Goal: Find specific page/section: Find specific page/section

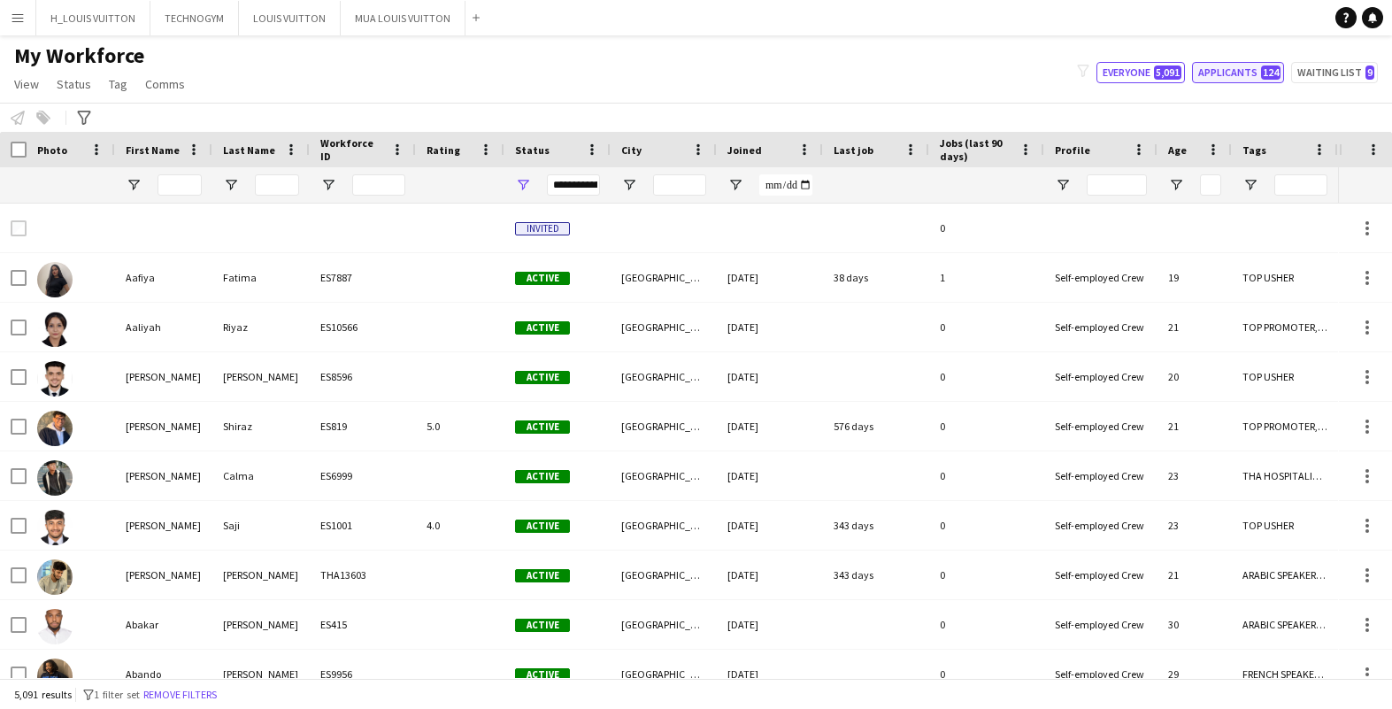
click at [1226, 69] on button "Applicants 124" at bounding box center [1238, 72] width 92 height 21
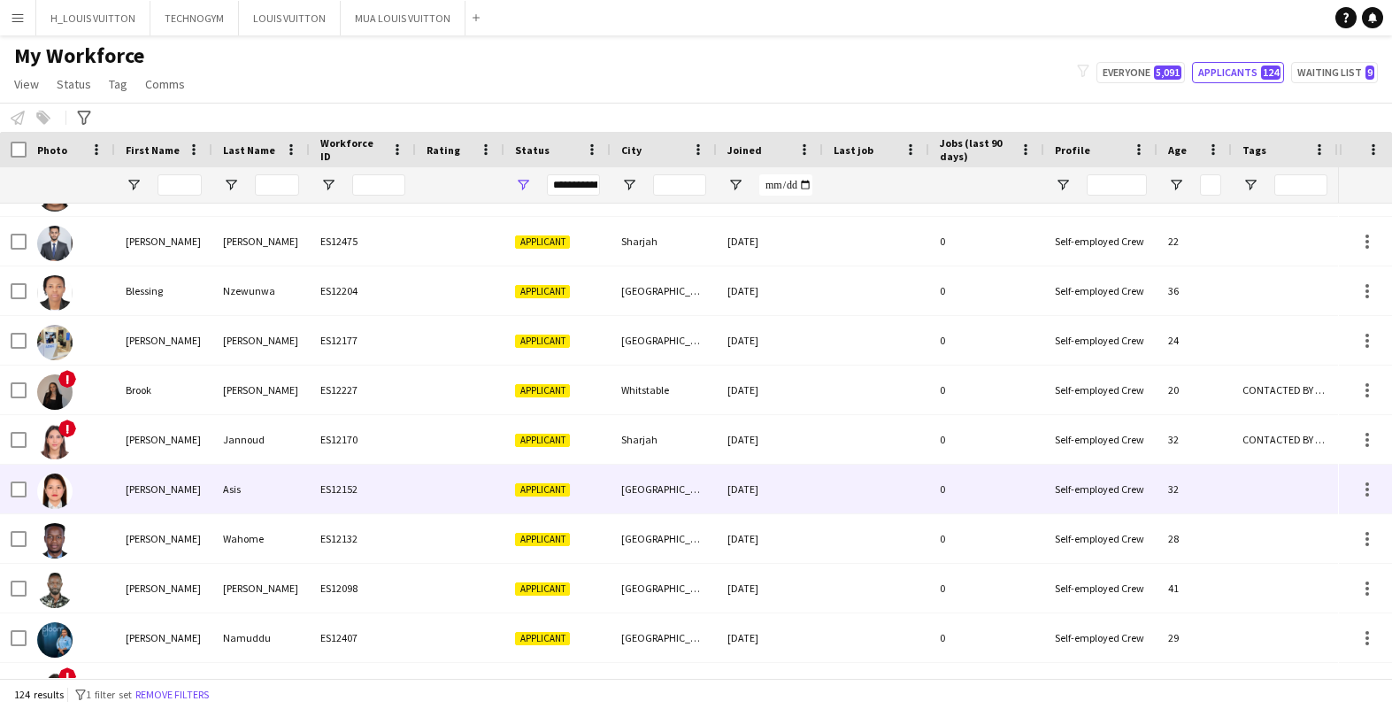
scroll to position [1400, 0]
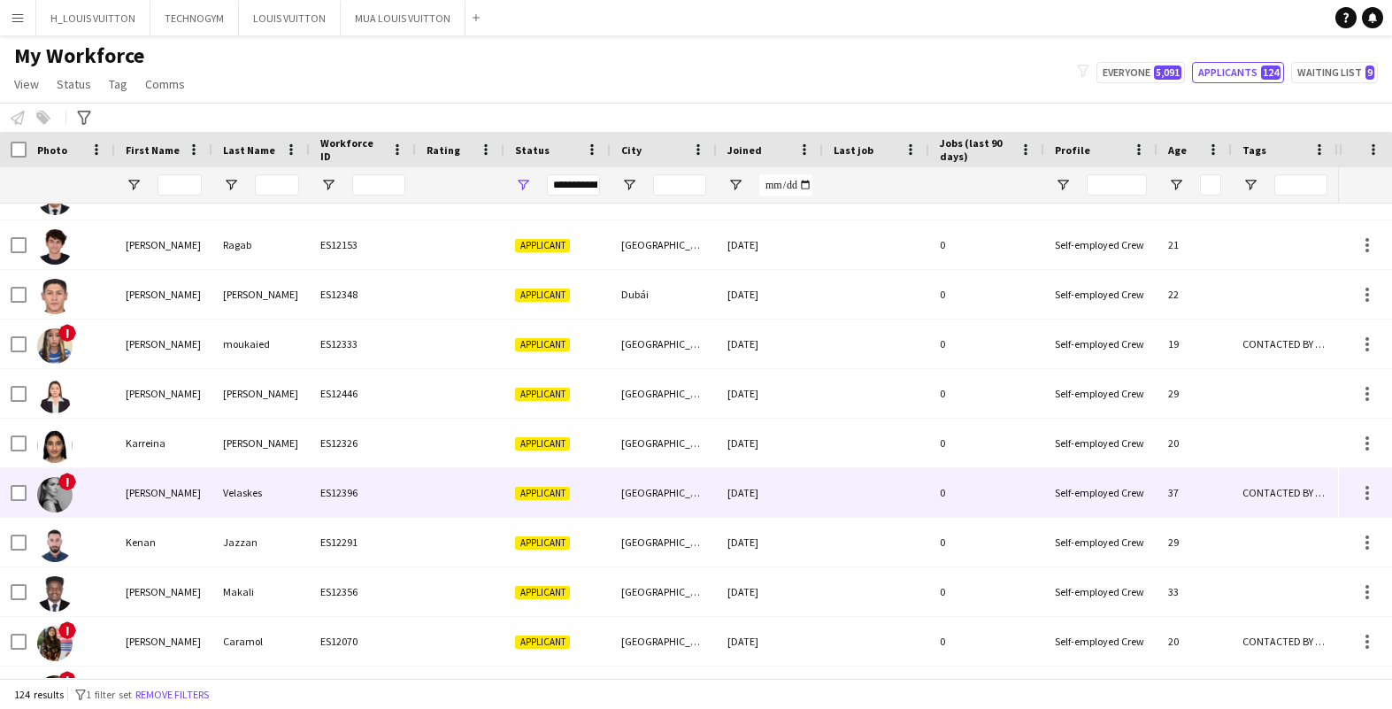
click at [63, 489] on img at bounding box center [54, 494] width 35 height 35
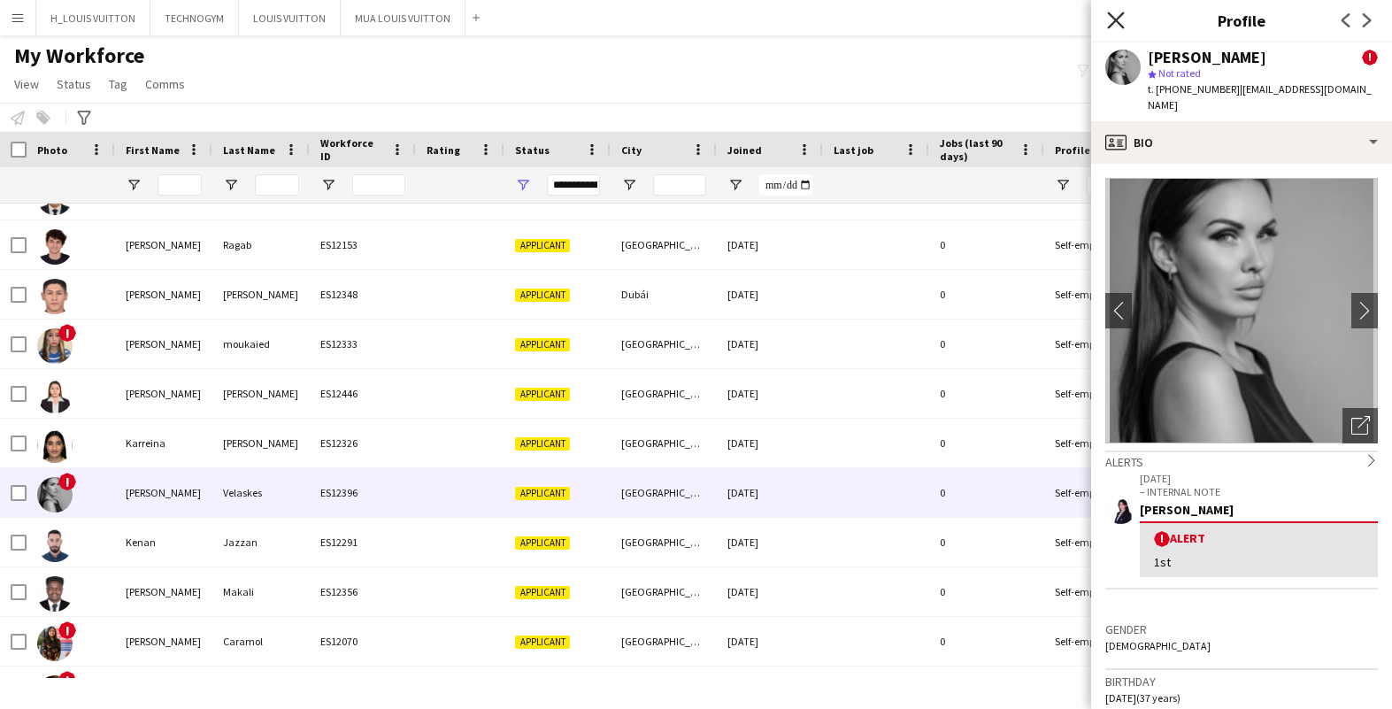
click at [1116, 14] on icon "Close pop-in" at bounding box center [1115, 20] width 17 height 17
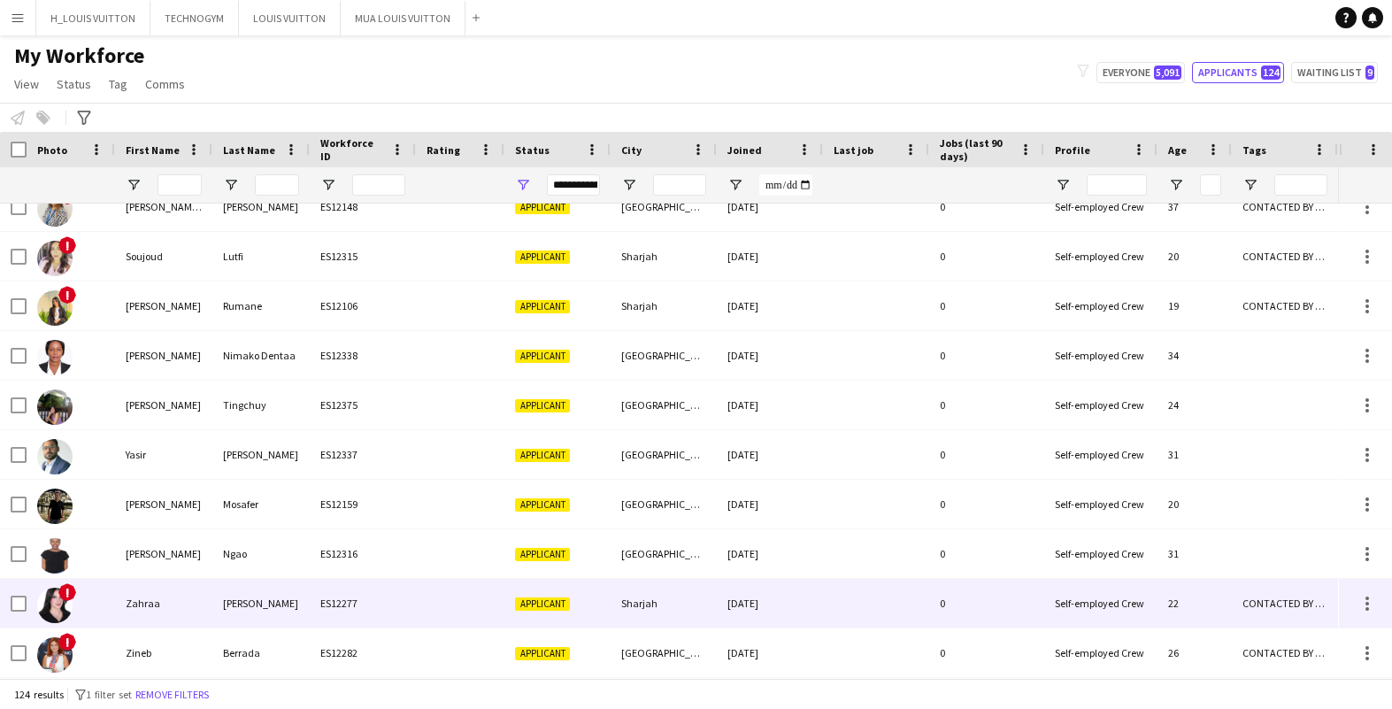
click at [46, 605] on img at bounding box center [54, 605] width 35 height 35
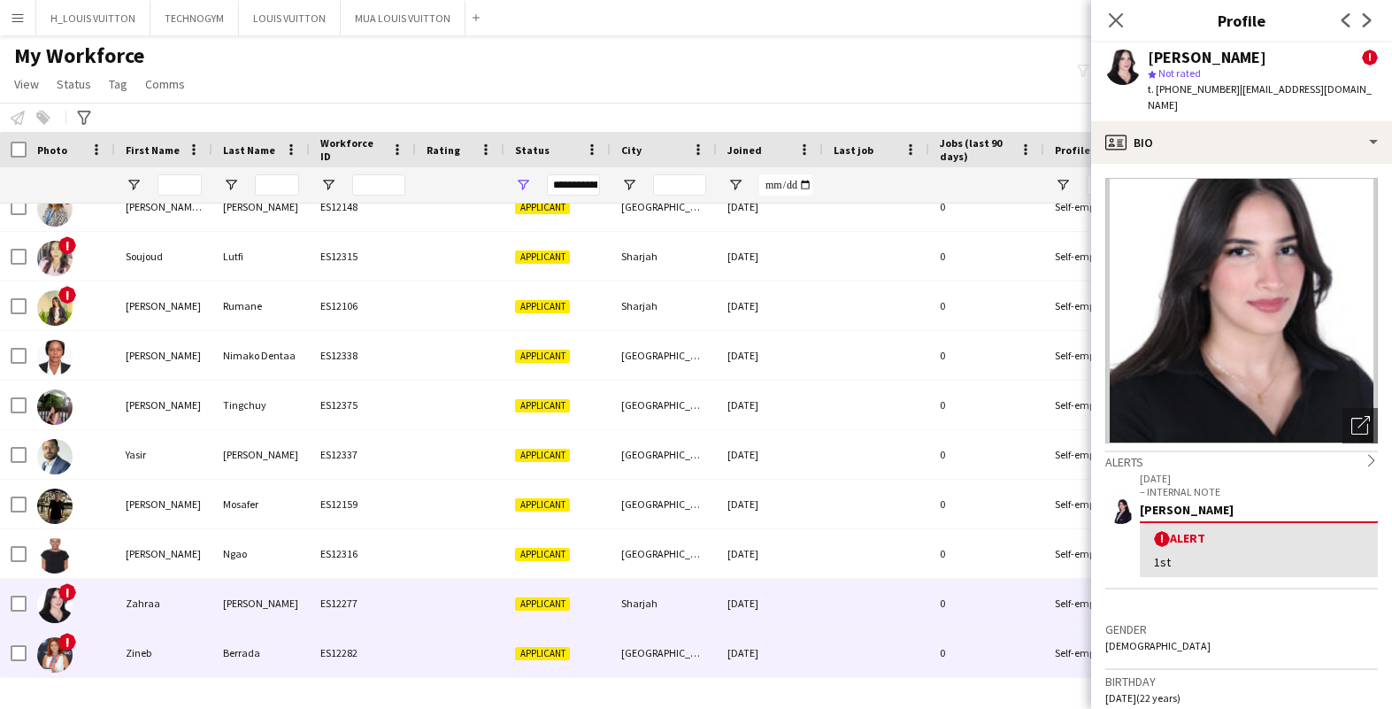
click at [54, 649] on img at bounding box center [54, 654] width 35 height 35
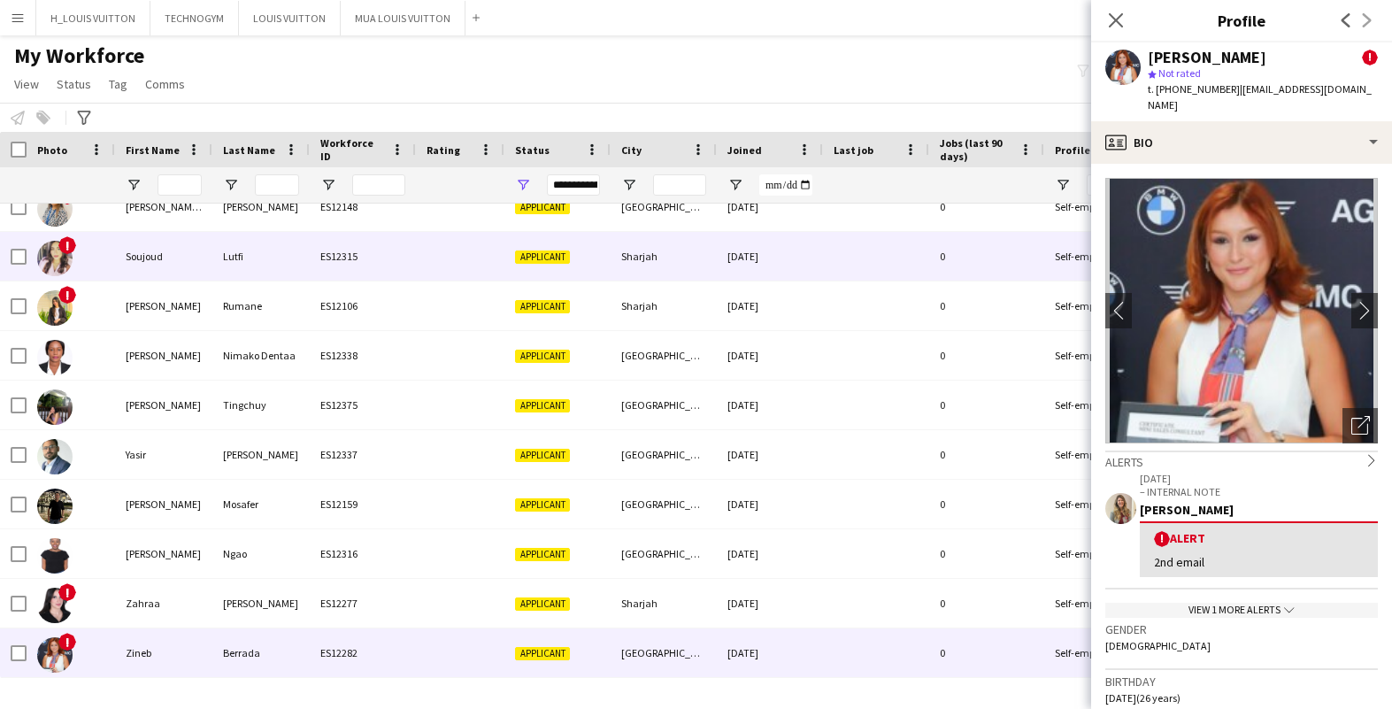
click at [60, 256] on img at bounding box center [54, 258] width 35 height 35
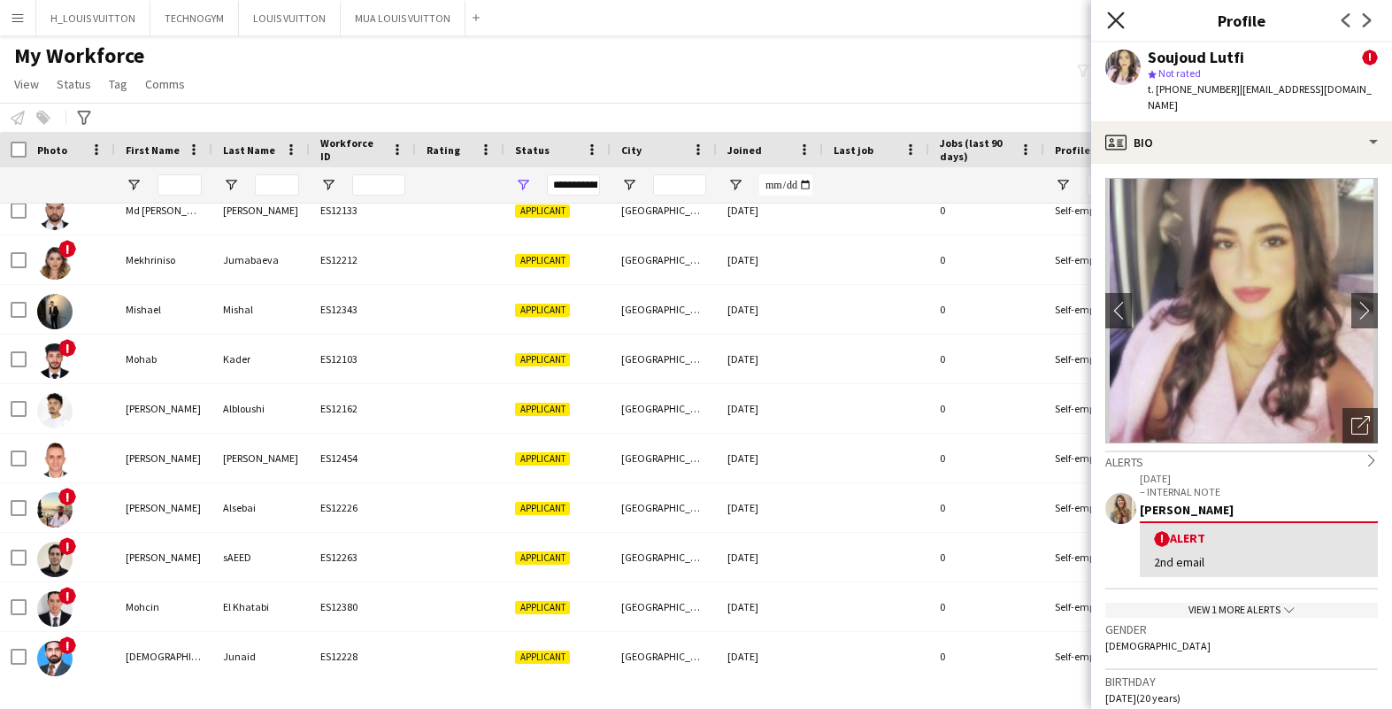
click at [1108, 23] on icon "Close pop-in" at bounding box center [1115, 20] width 17 height 17
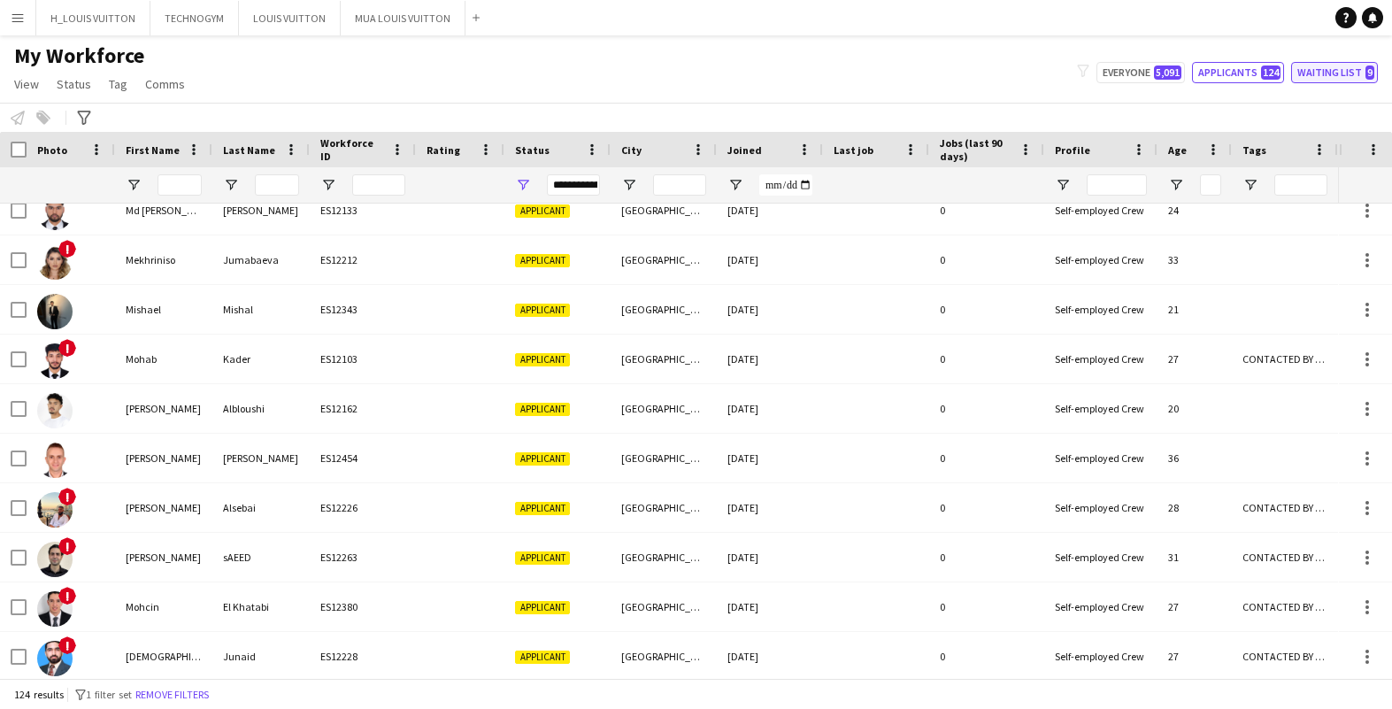
click at [1315, 66] on button "Waiting list 9" at bounding box center [1334, 72] width 87 height 21
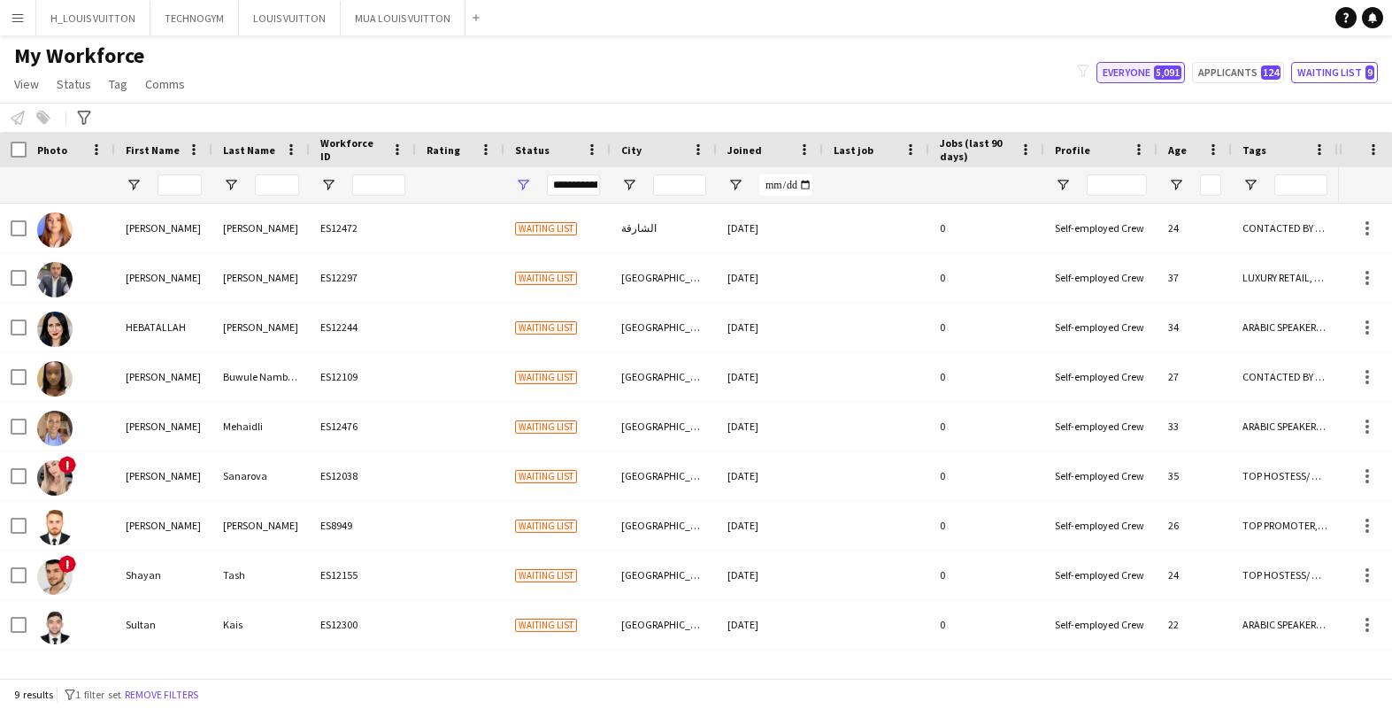
click at [1115, 73] on button "Everyone 5,091" at bounding box center [1140, 72] width 88 height 21
type input "**********"
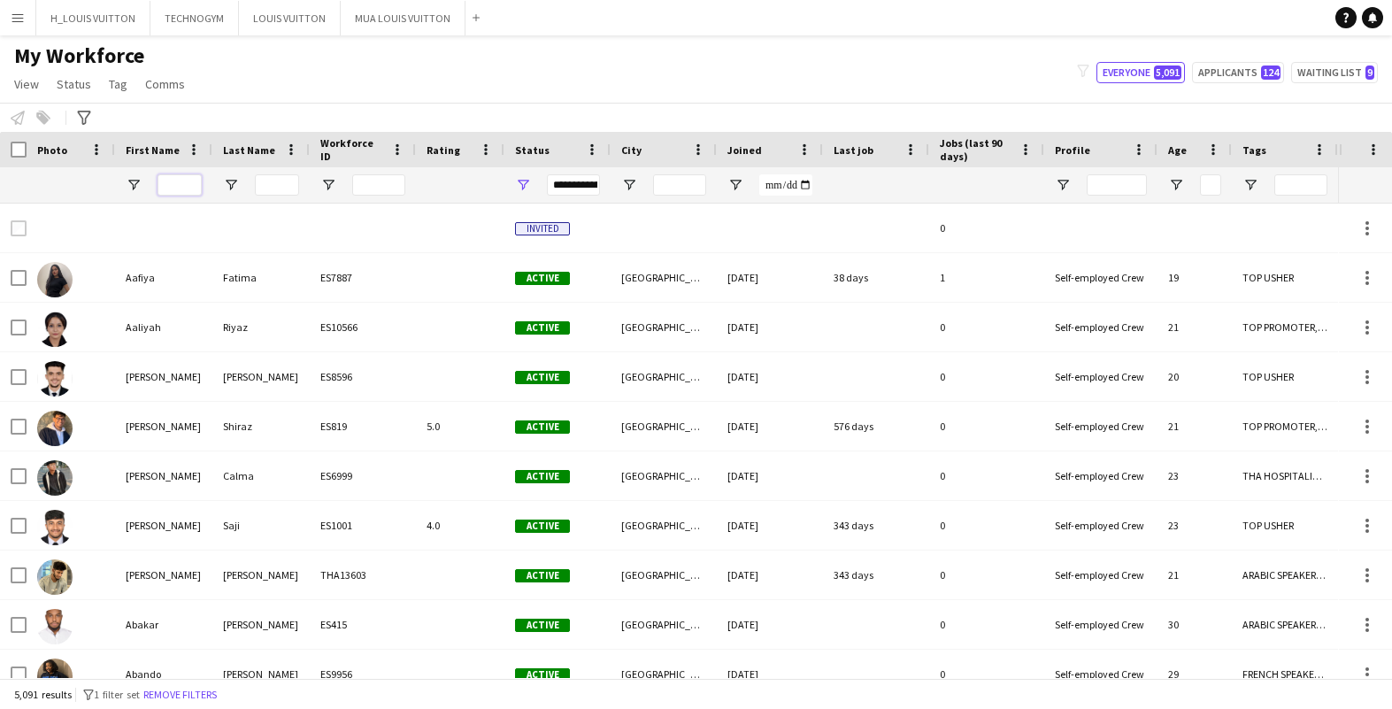
click at [186, 182] on input "First Name Filter Input" at bounding box center [179, 184] width 44 height 21
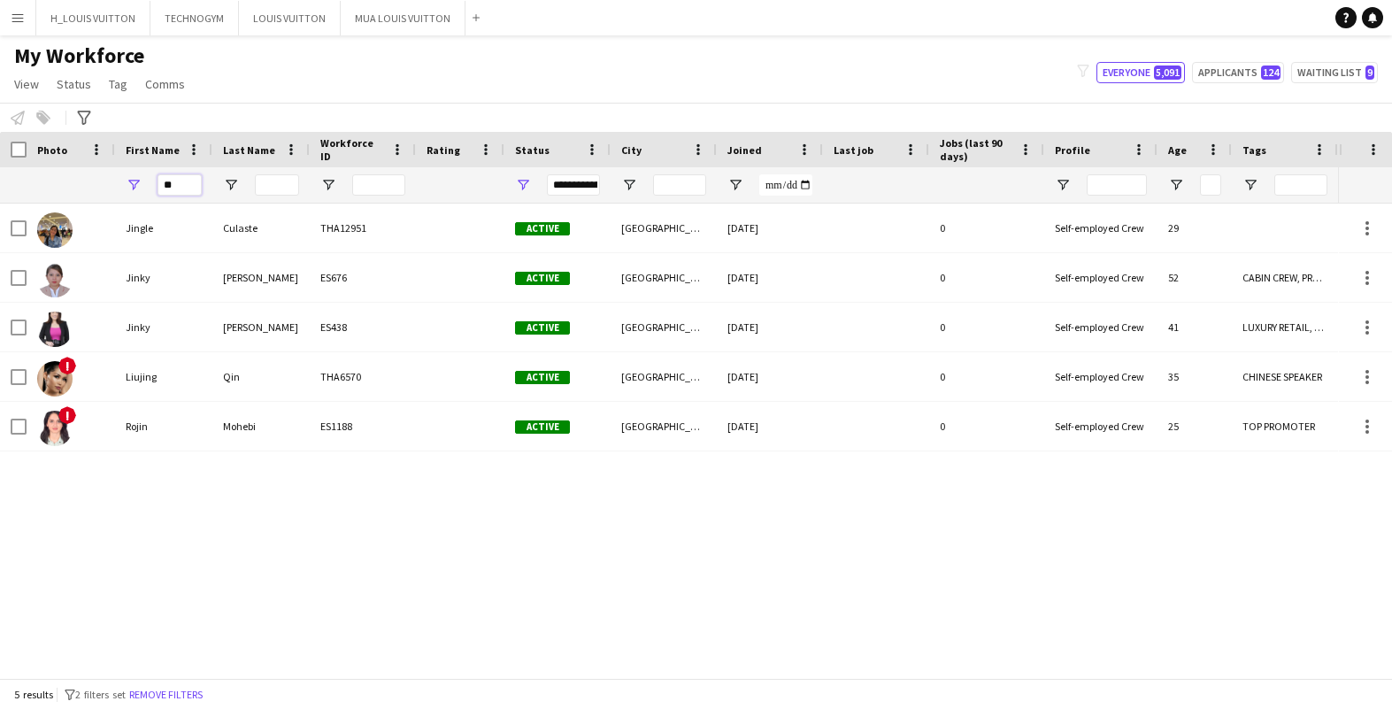
type input "*"
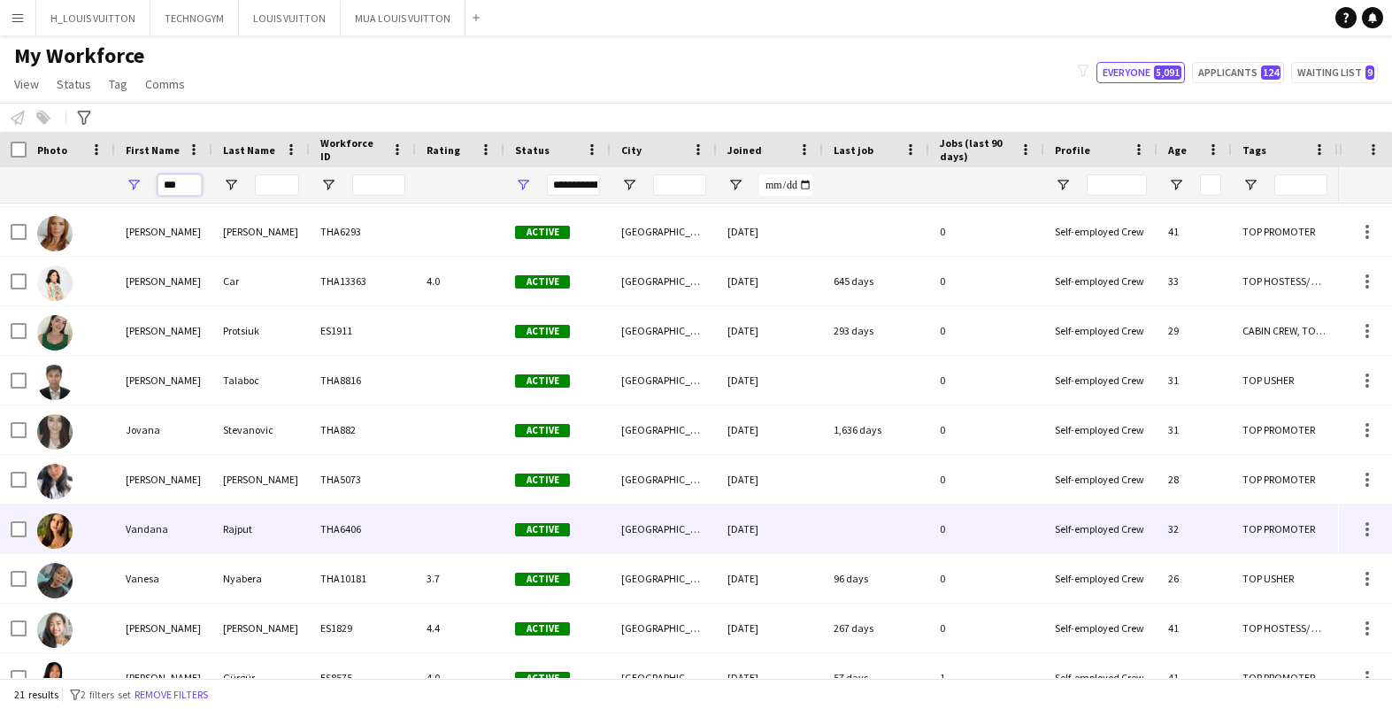
scroll to position [212, 0]
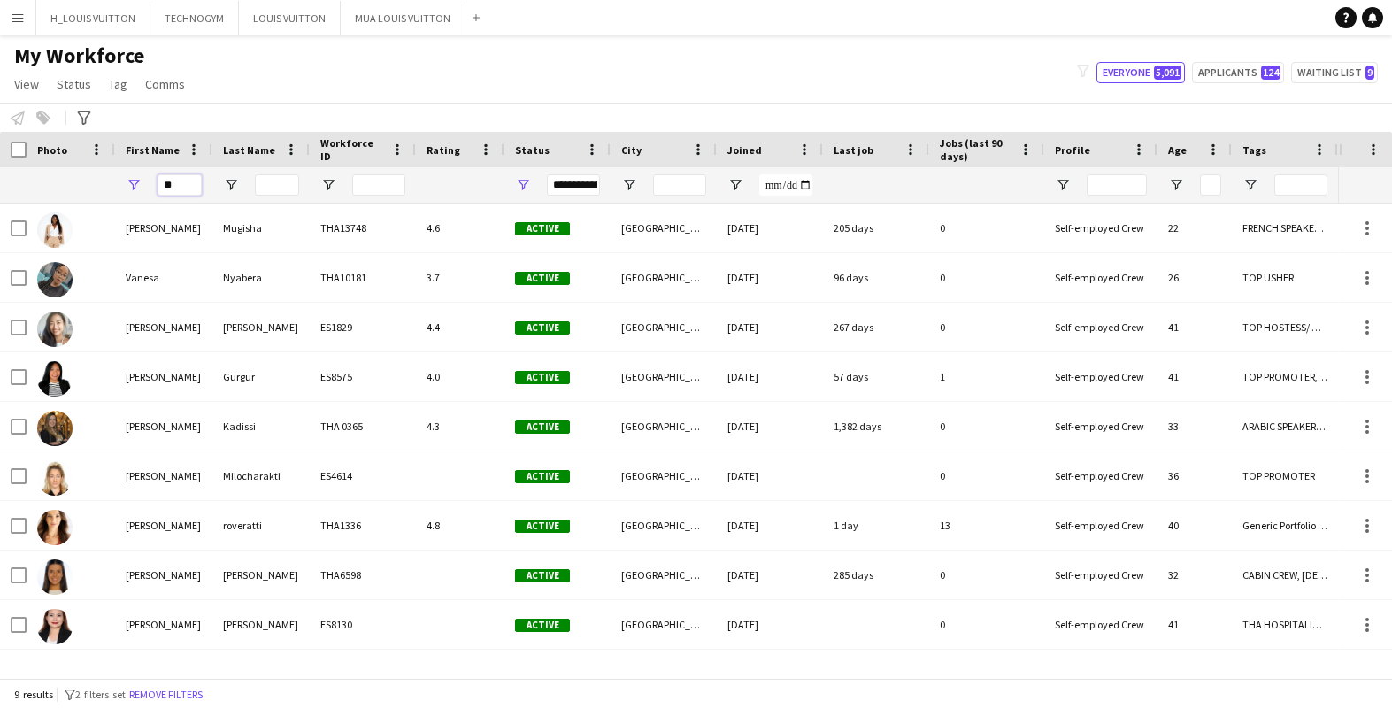
type input "*"
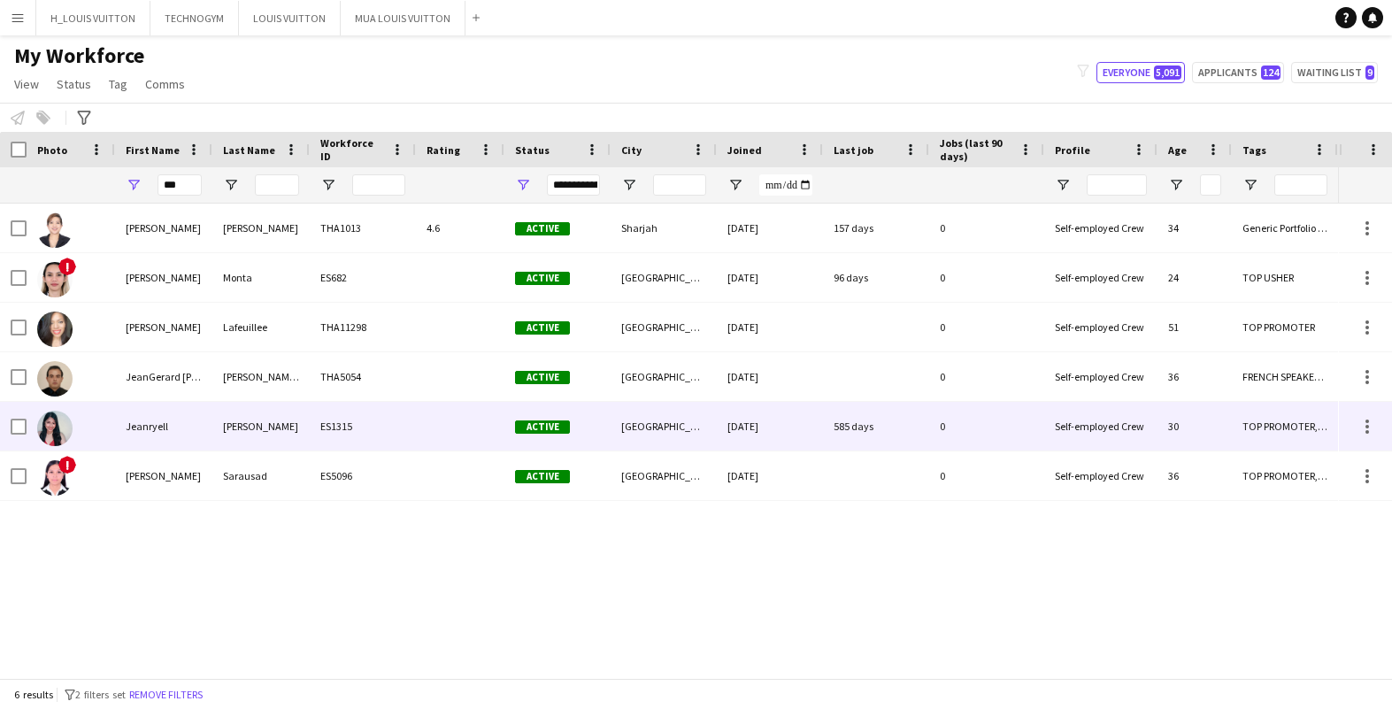
click at [61, 427] on img at bounding box center [54, 428] width 35 height 35
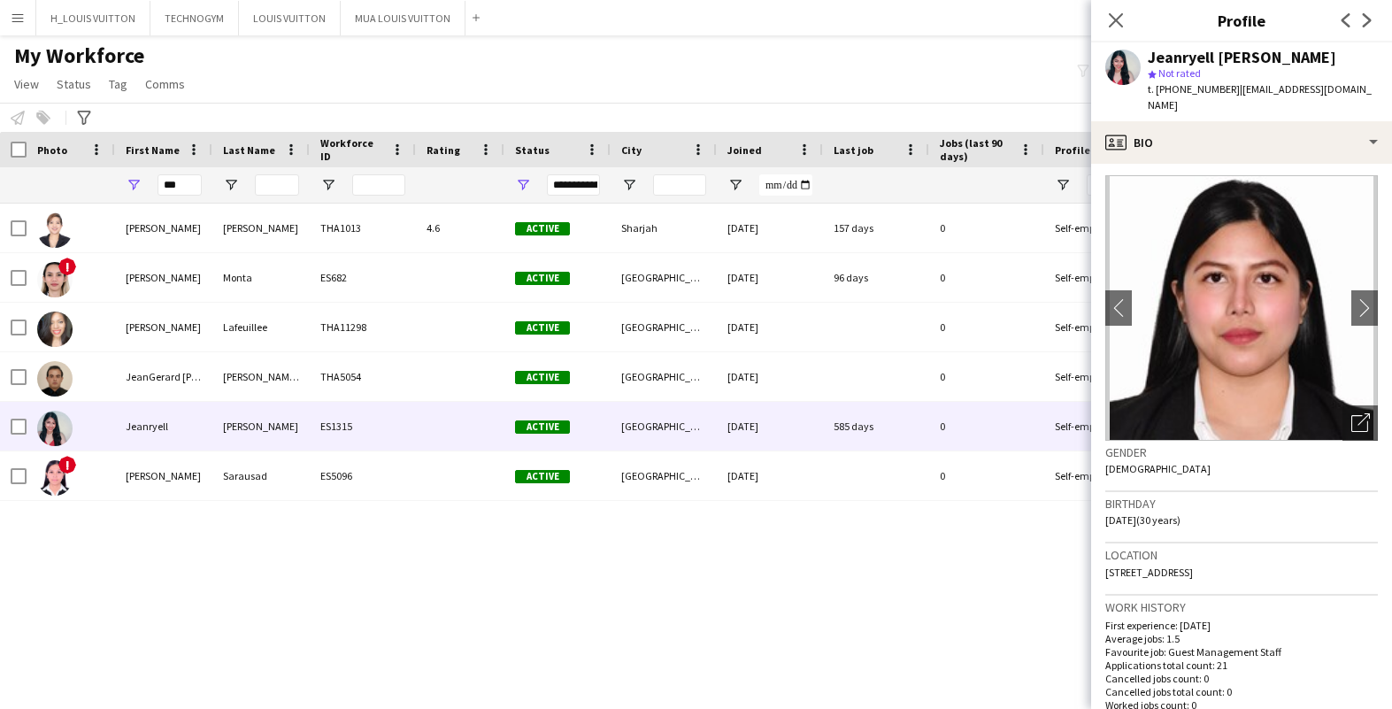
scroll to position [0, 0]
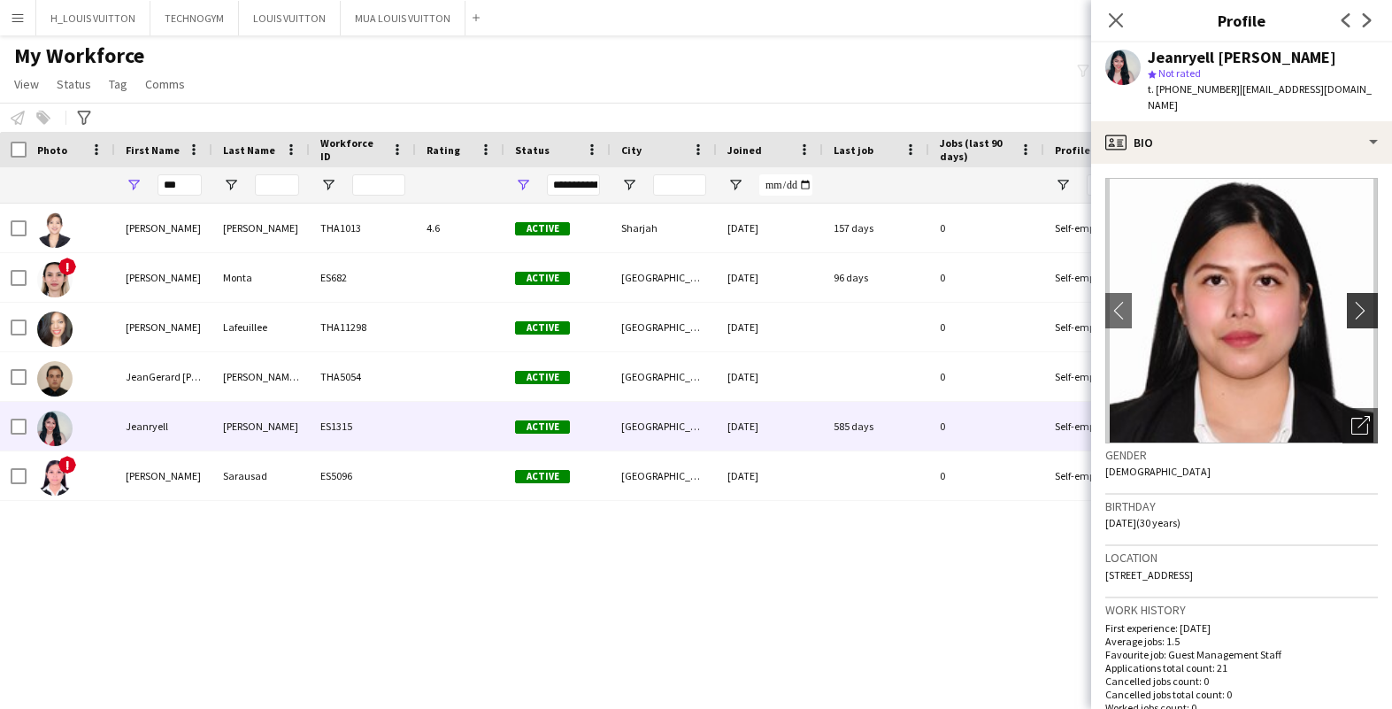
click at [1356, 314] on app-icon "chevron-right" at bounding box center [1364, 310] width 27 height 19
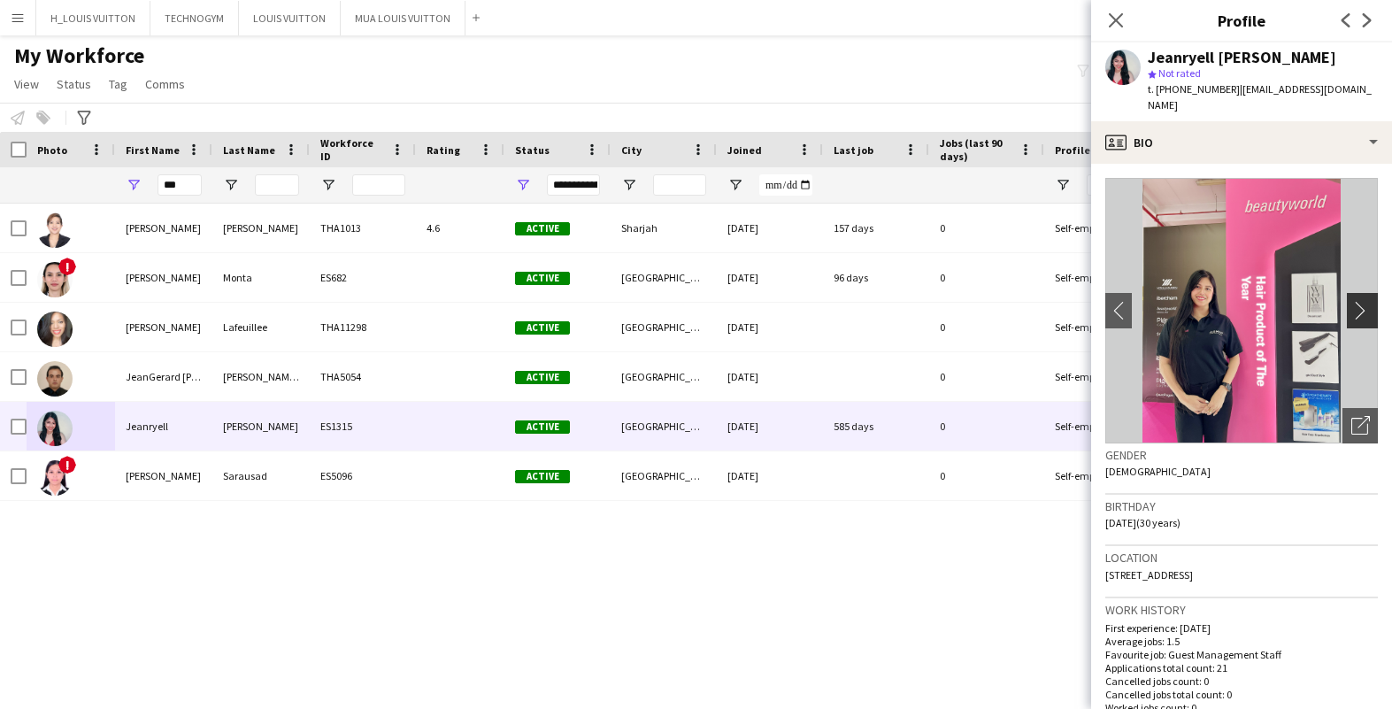
click at [1356, 314] on app-icon "chevron-right" at bounding box center [1364, 310] width 27 height 19
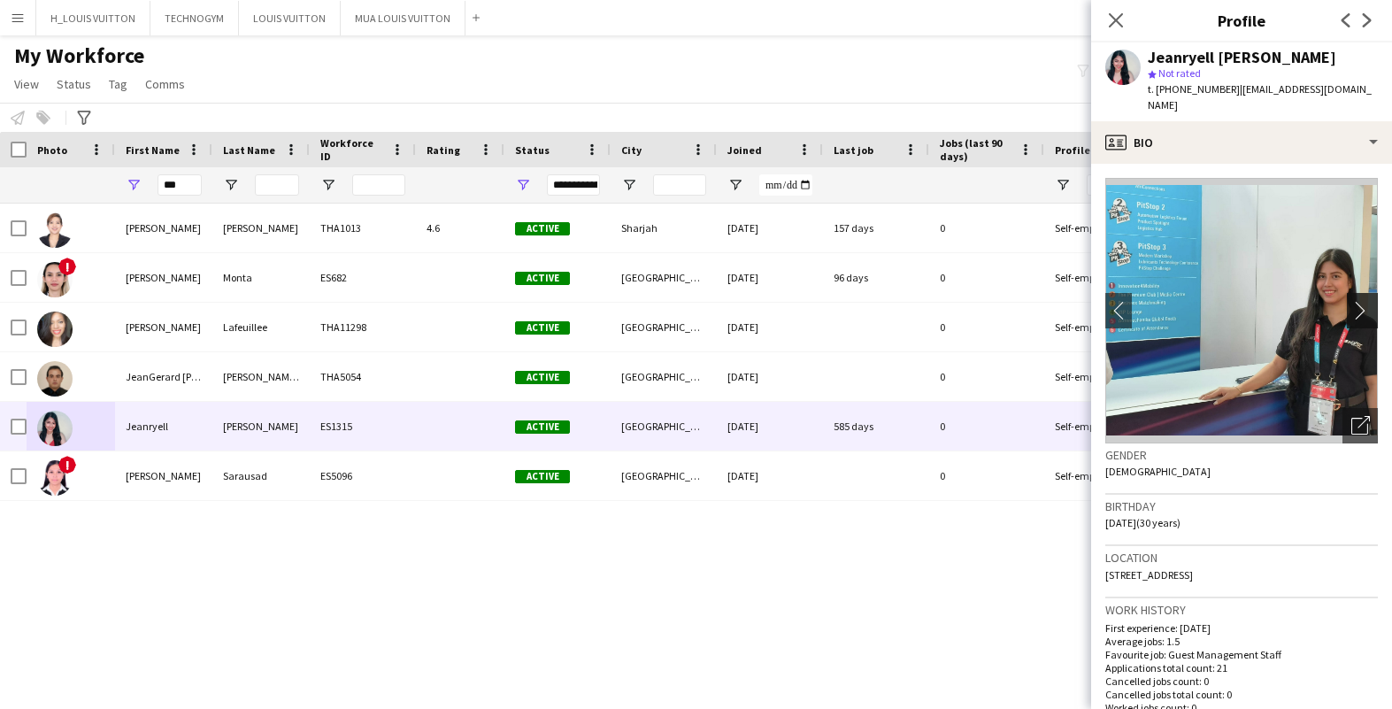
click at [1364, 311] on app-icon "chevron-right" at bounding box center [1364, 310] width 27 height 19
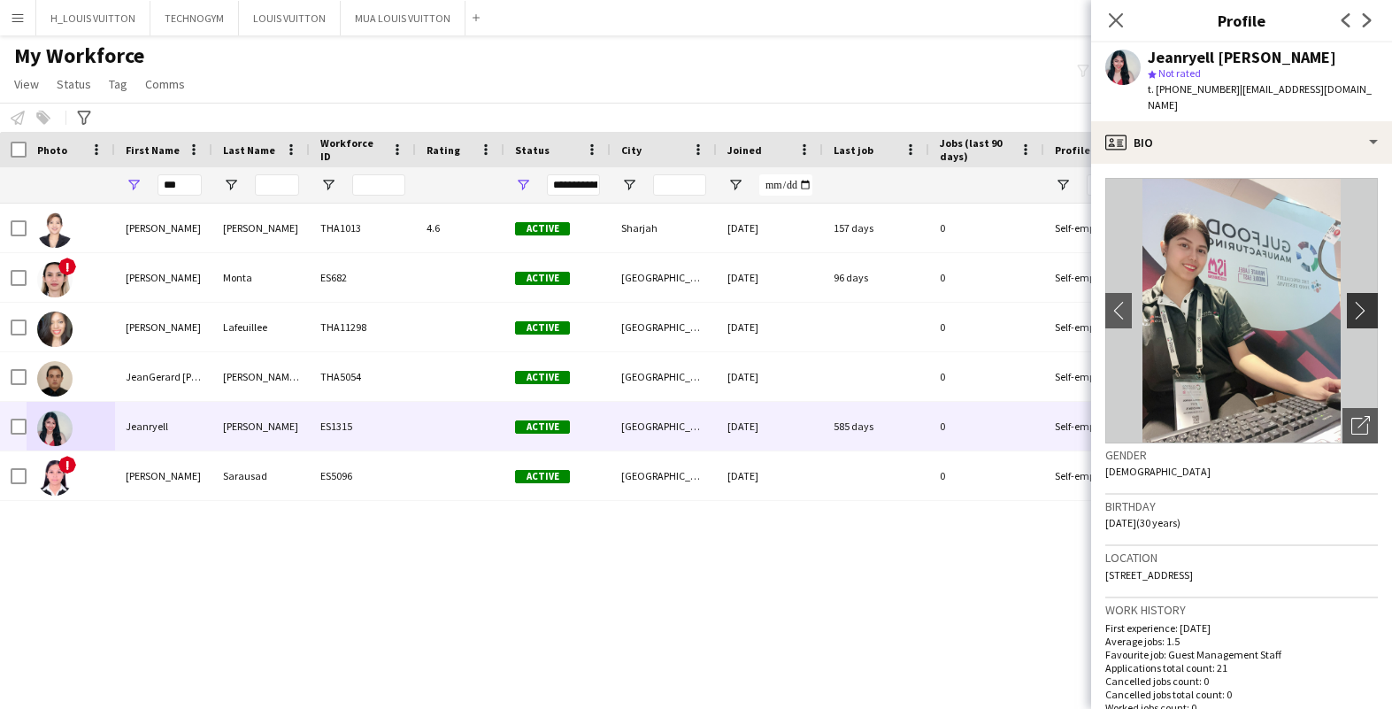
click at [1362, 311] on app-icon "chevron-right" at bounding box center [1364, 310] width 27 height 19
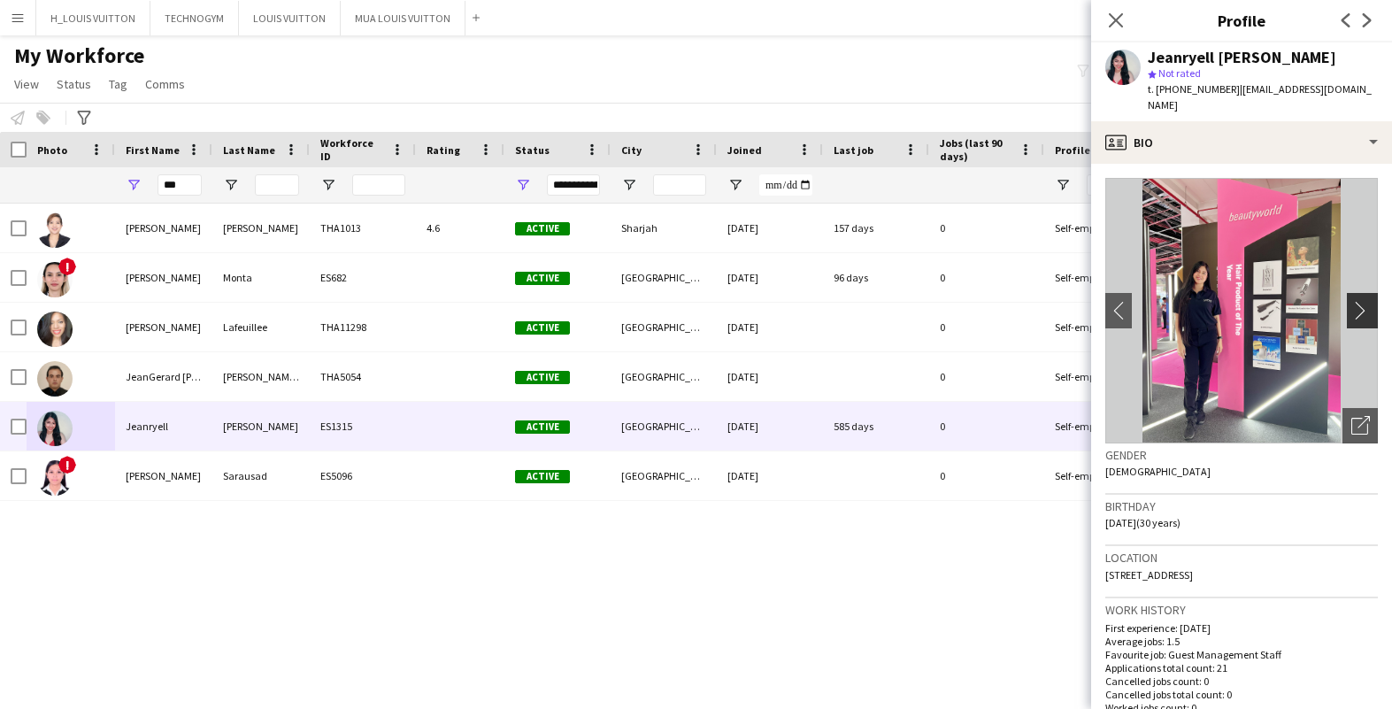
click at [1362, 311] on app-icon "chevron-right" at bounding box center [1364, 310] width 27 height 19
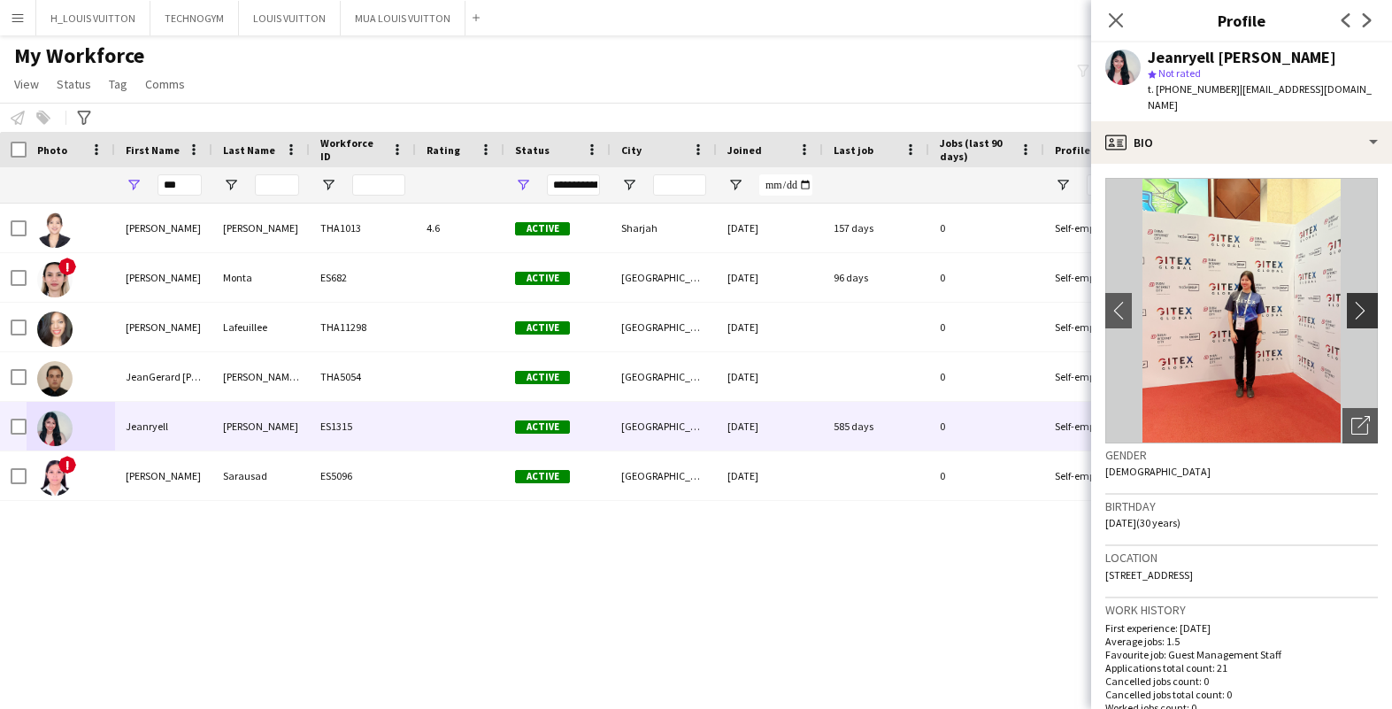
click at [1362, 311] on app-icon "chevron-right" at bounding box center [1364, 310] width 27 height 19
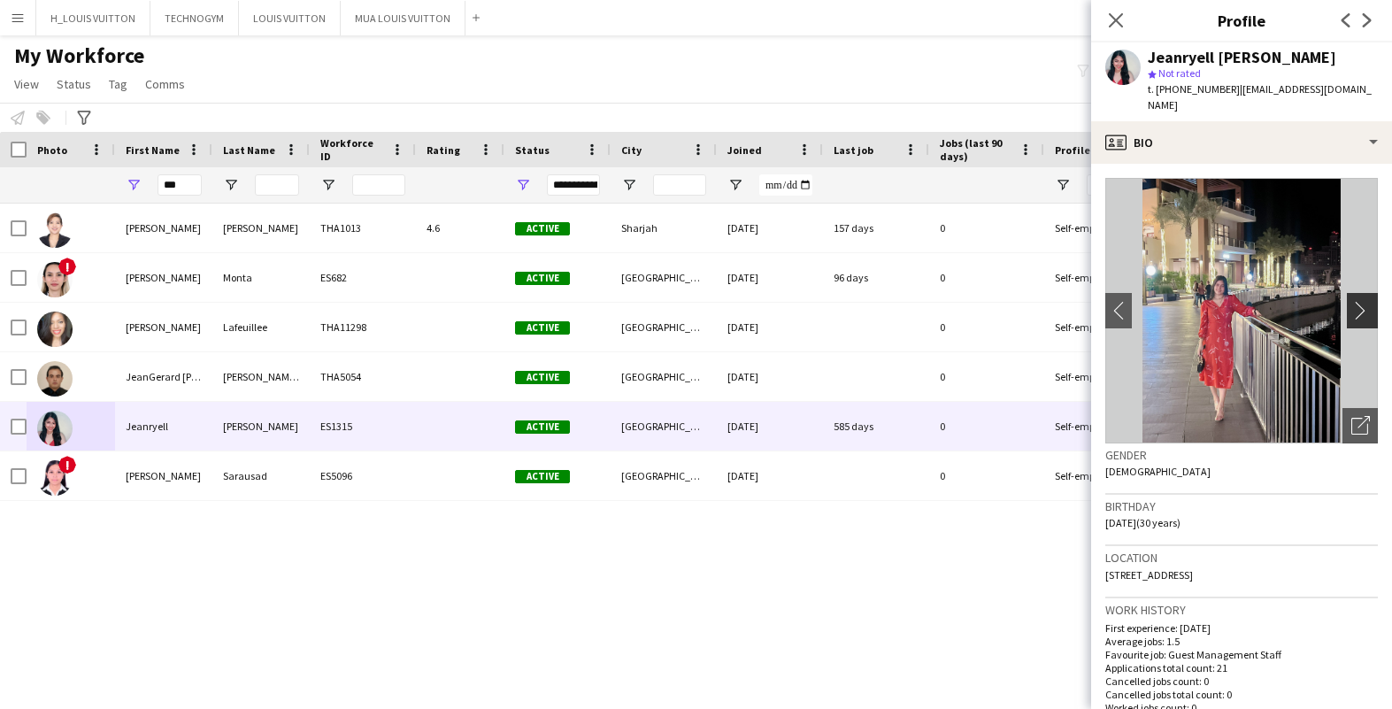
click at [1362, 311] on app-icon "chevron-right" at bounding box center [1364, 310] width 27 height 19
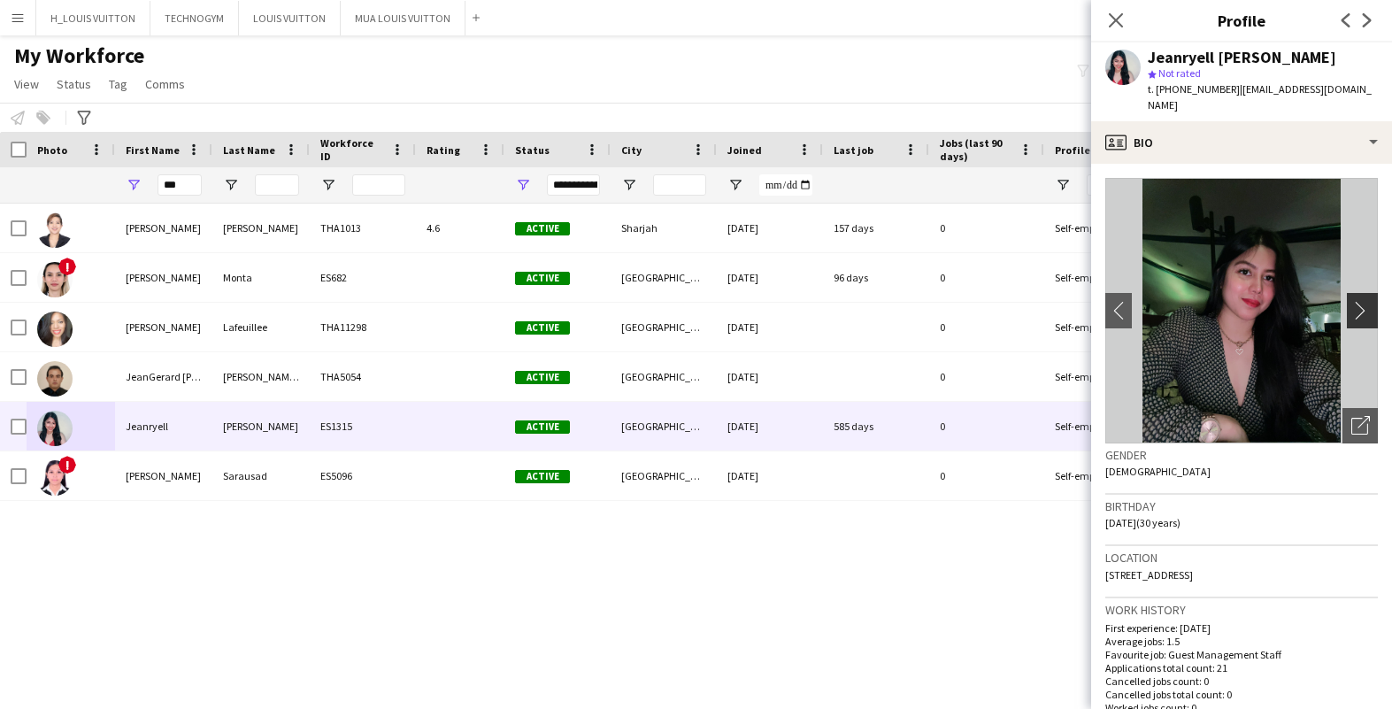
click at [1362, 311] on app-icon "chevron-right" at bounding box center [1364, 310] width 27 height 19
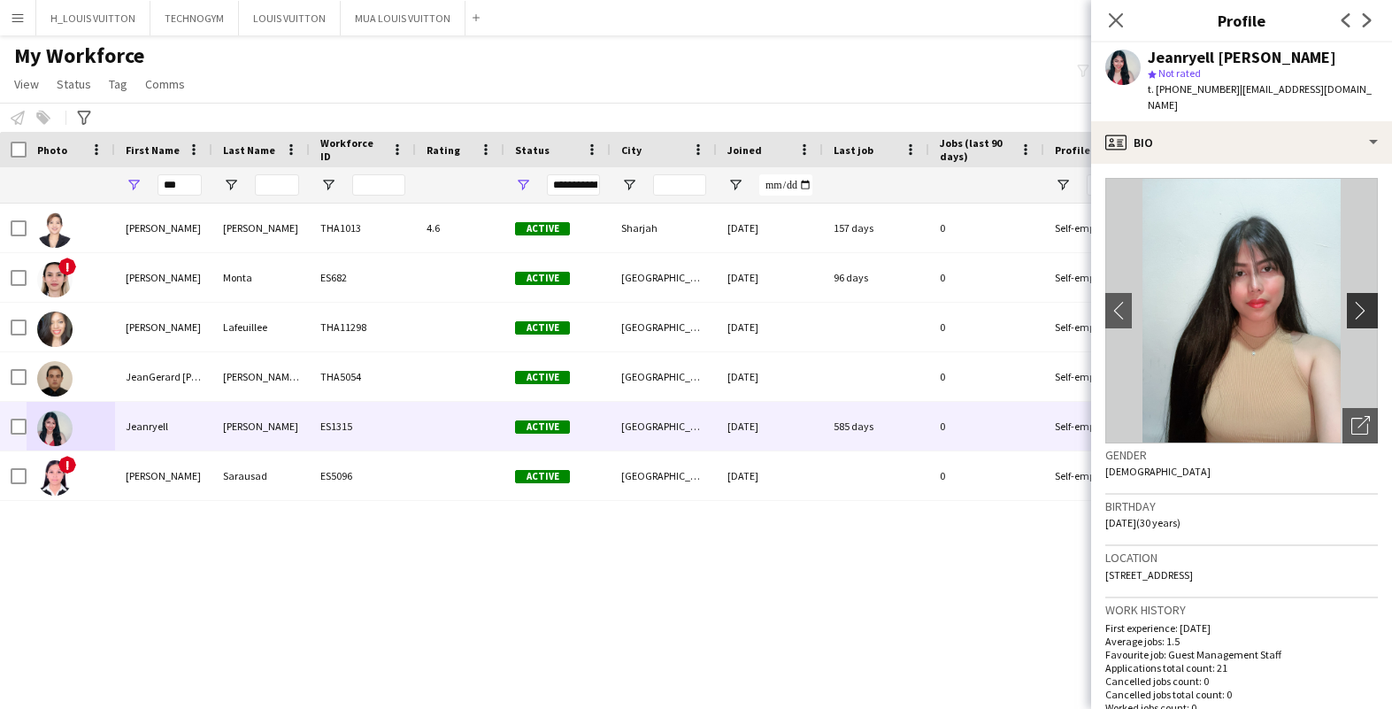
click at [1362, 311] on app-icon "chevron-right" at bounding box center [1364, 310] width 27 height 19
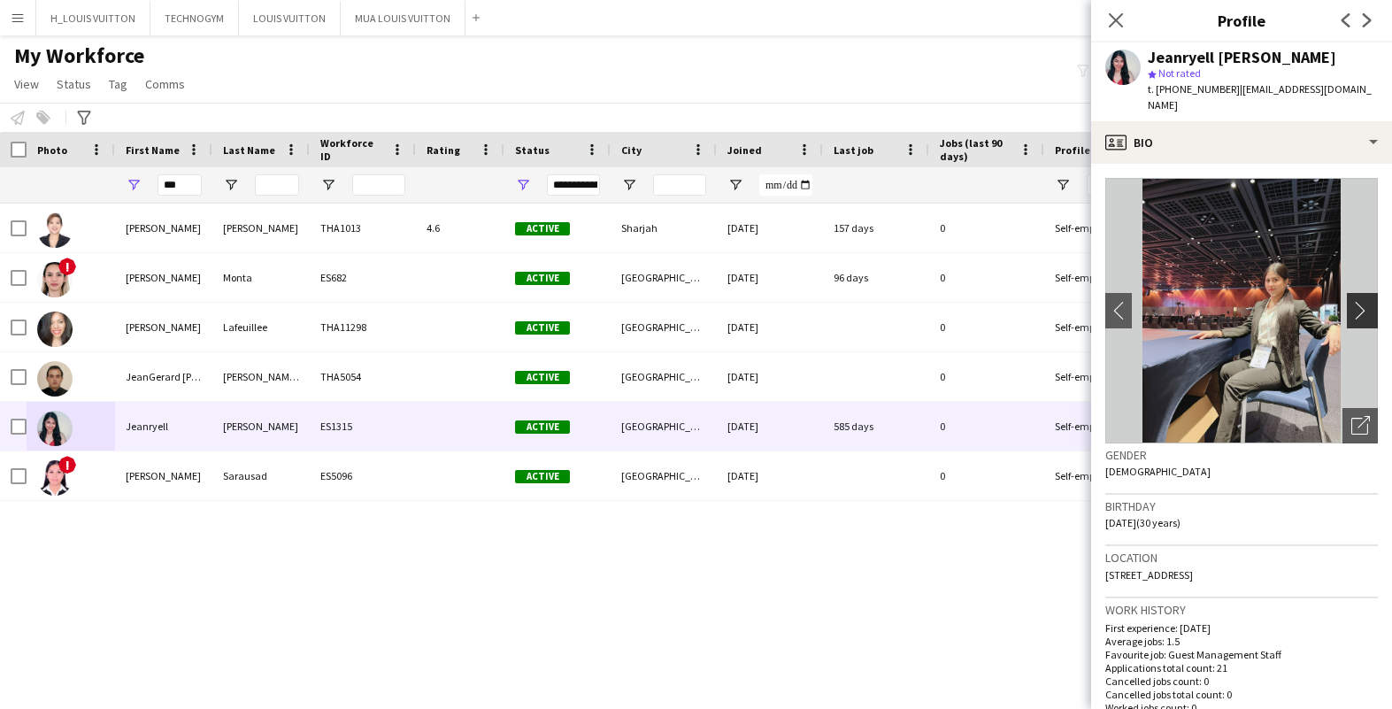
click at [1362, 311] on app-icon "chevron-right" at bounding box center [1364, 310] width 27 height 19
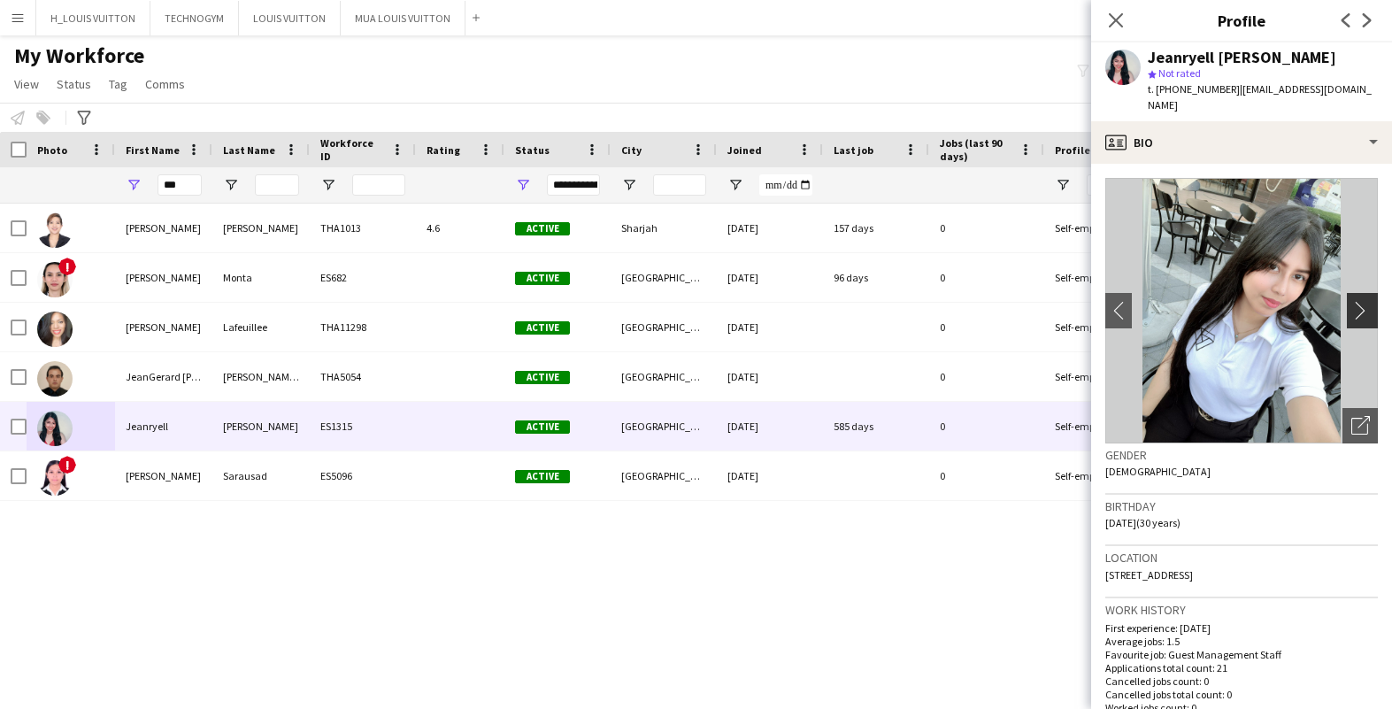
click at [1362, 312] on app-icon "chevron-right" at bounding box center [1364, 310] width 27 height 19
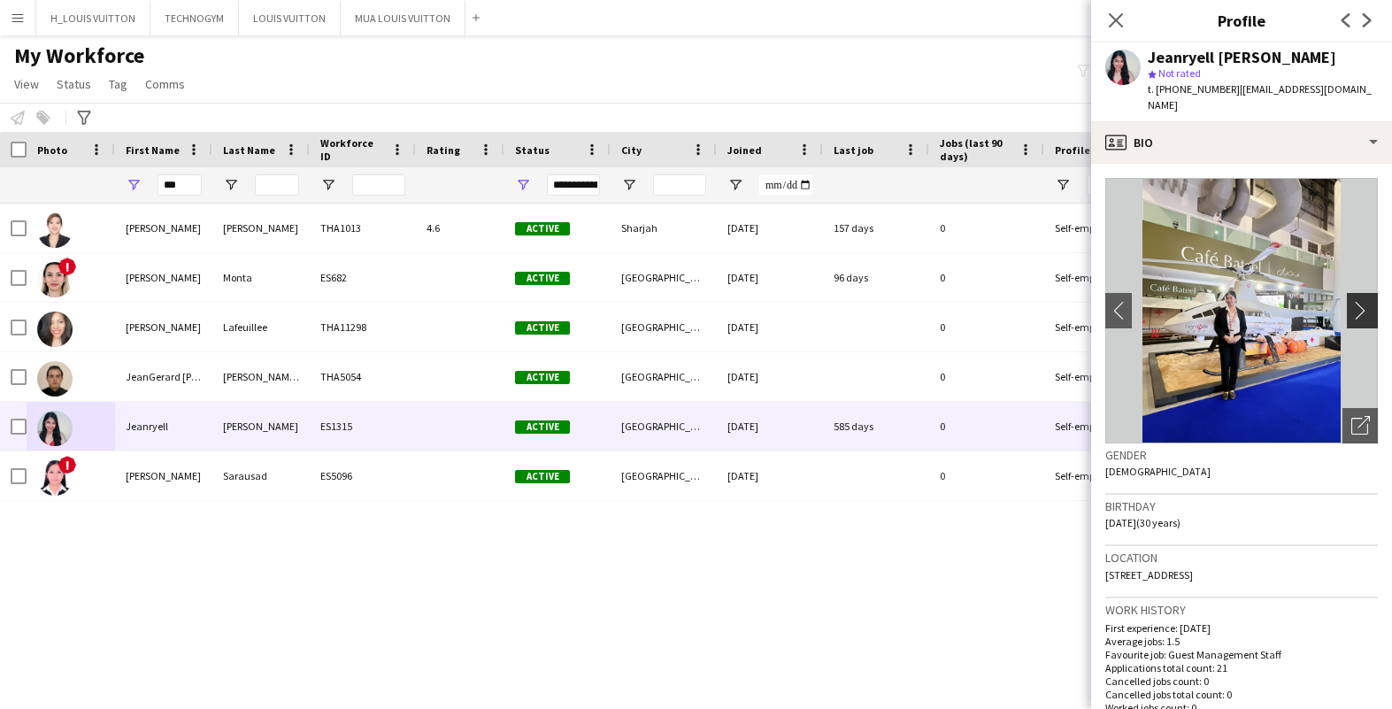
click at [1362, 313] on app-icon "chevron-right" at bounding box center [1364, 310] width 27 height 19
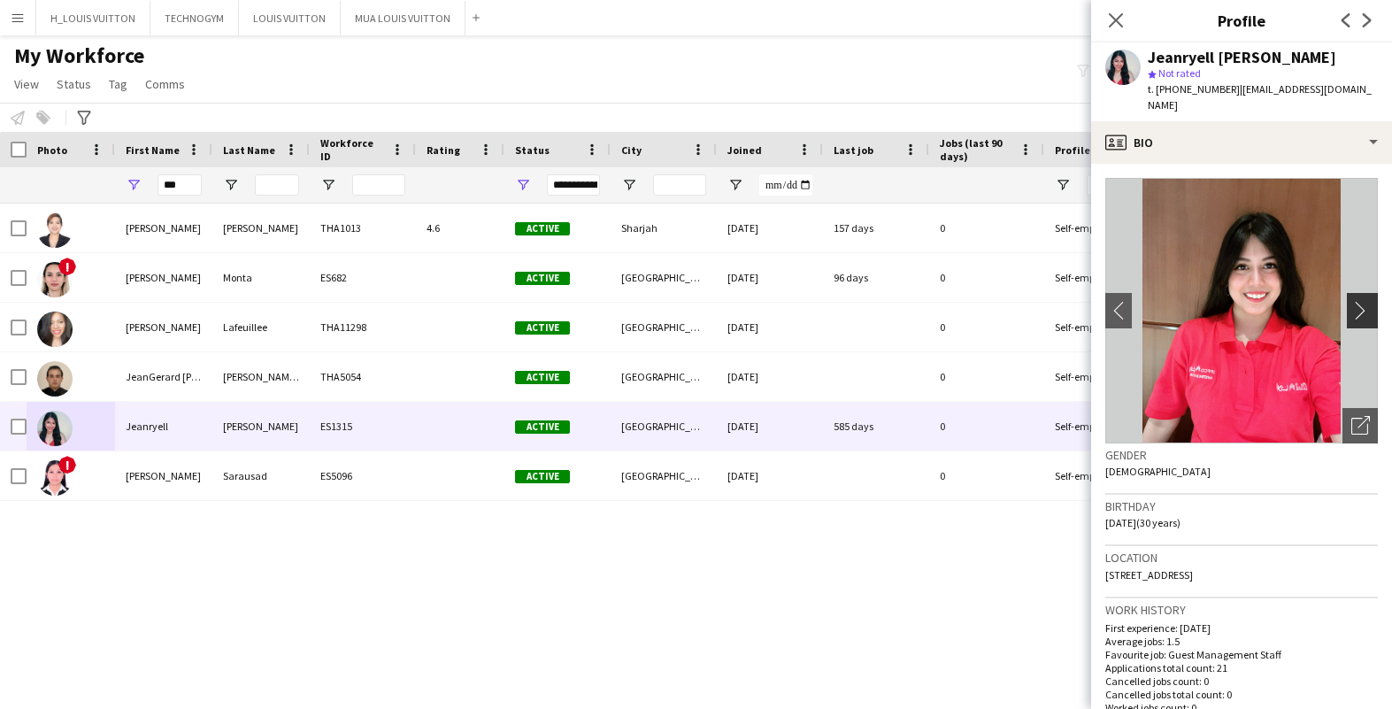
click at [1362, 313] on app-icon "chevron-right" at bounding box center [1364, 310] width 27 height 19
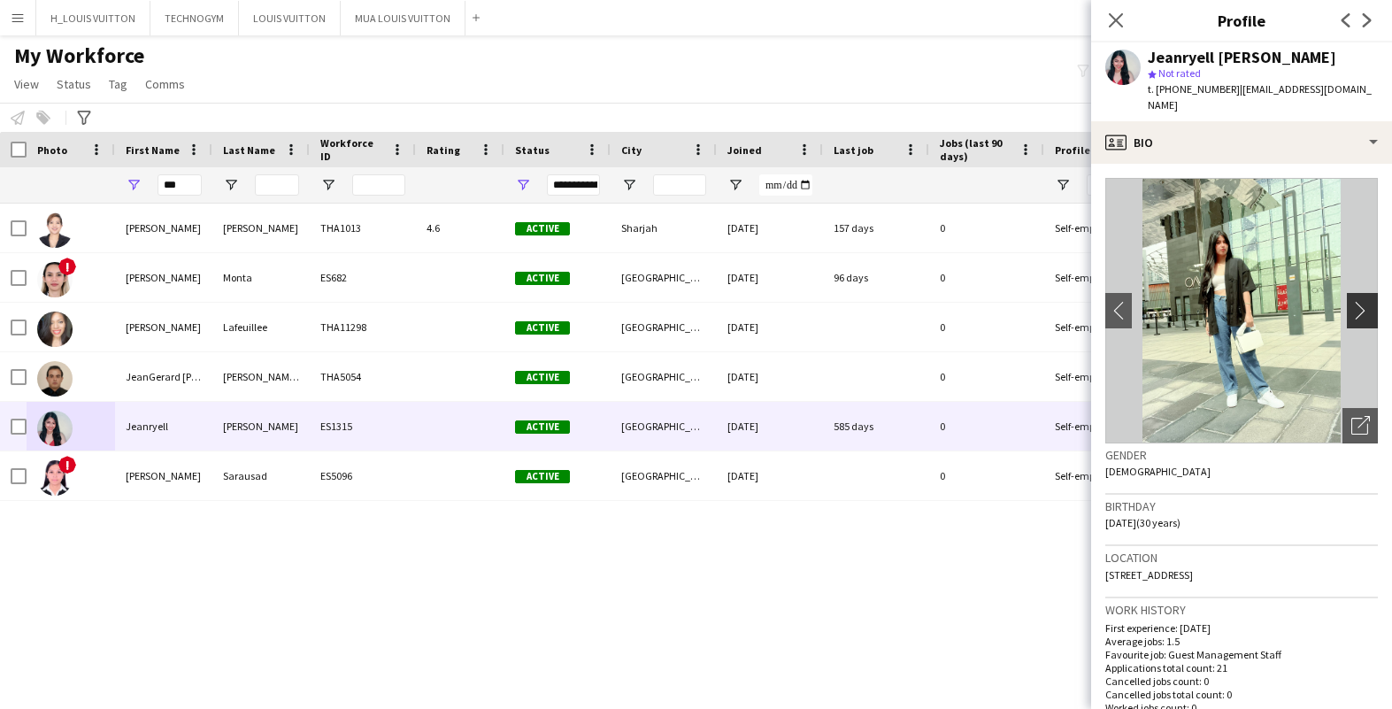
click at [1362, 313] on app-icon "chevron-right" at bounding box center [1364, 310] width 27 height 19
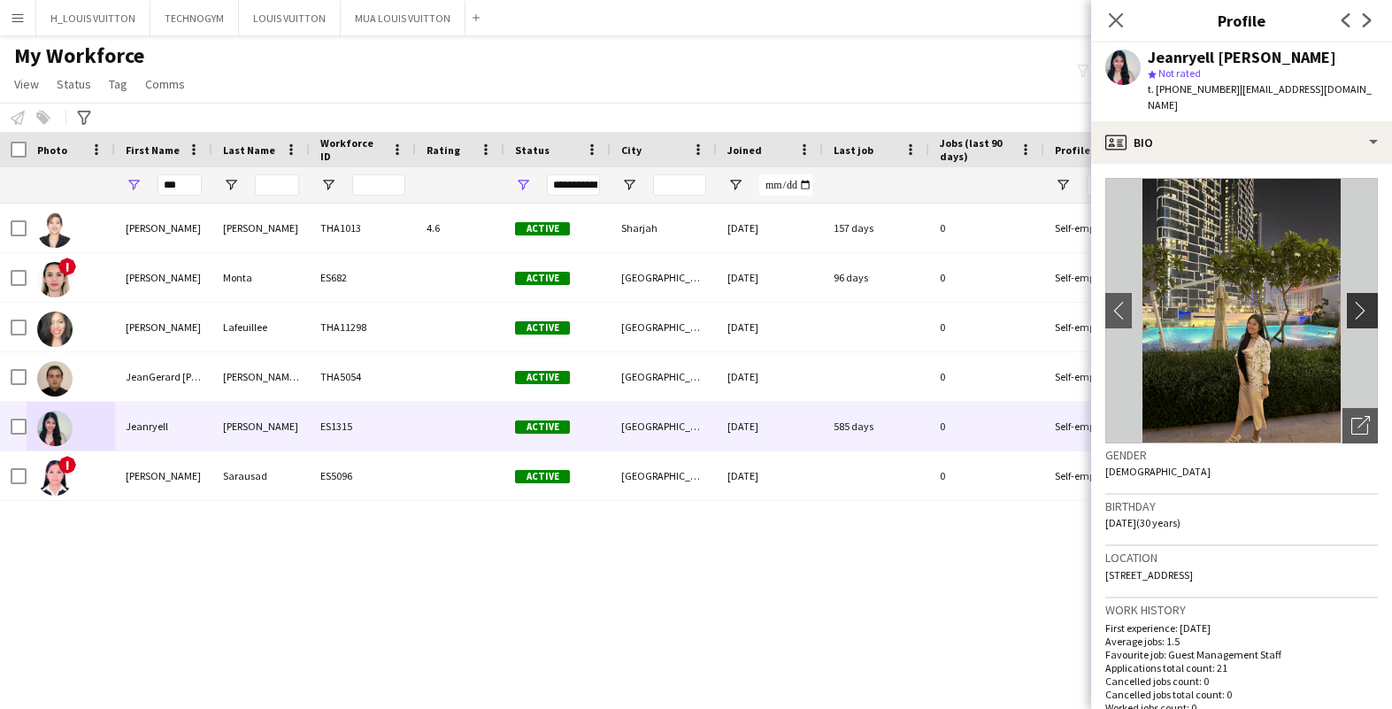
click at [1362, 313] on app-icon "chevron-right" at bounding box center [1364, 310] width 27 height 19
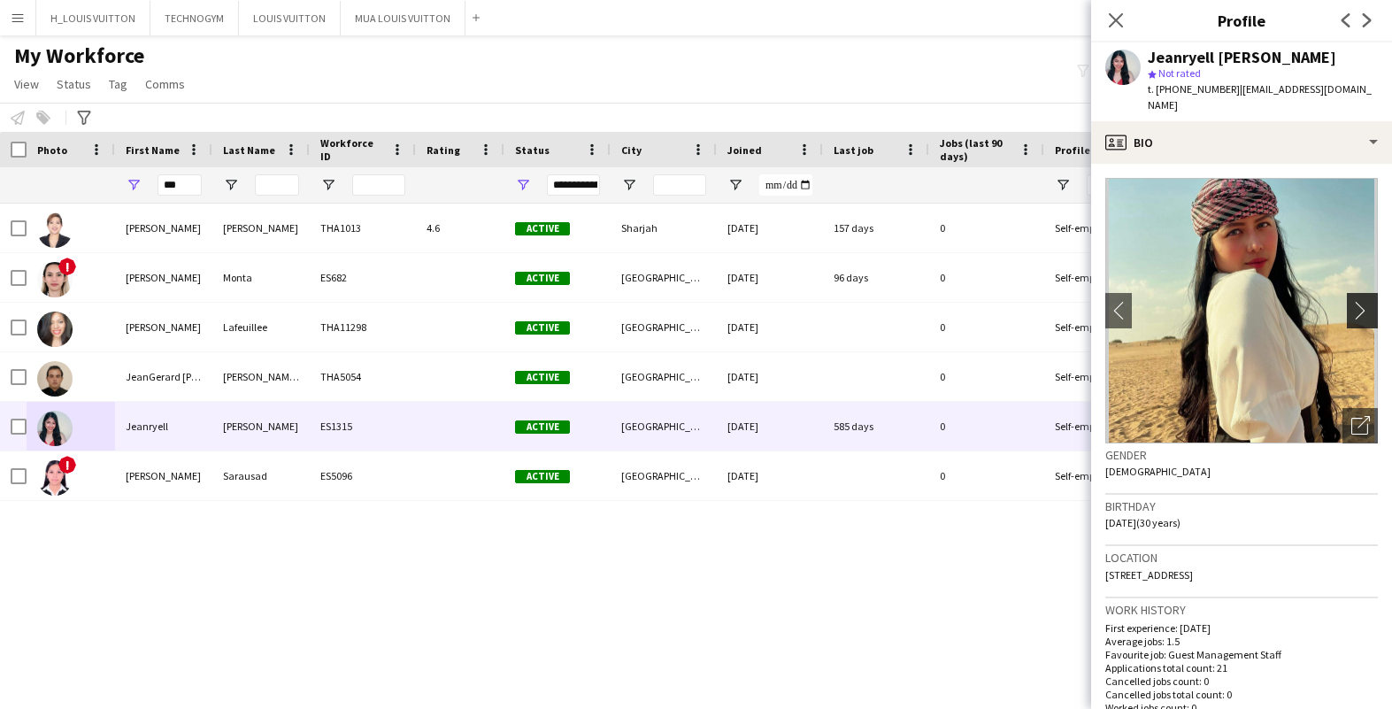
click at [1362, 313] on app-icon "chevron-right" at bounding box center [1364, 310] width 27 height 19
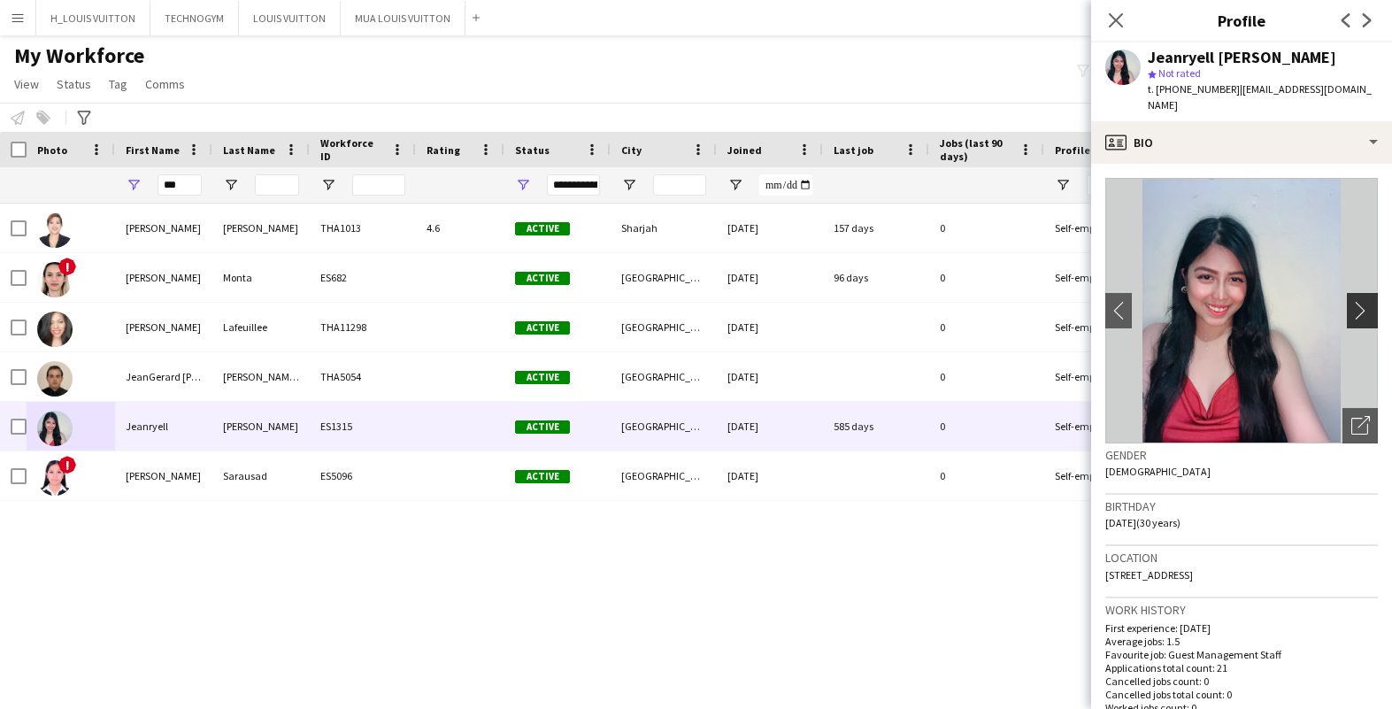
click at [1362, 313] on app-icon "chevron-right" at bounding box center [1364, 310] width 27 height 19
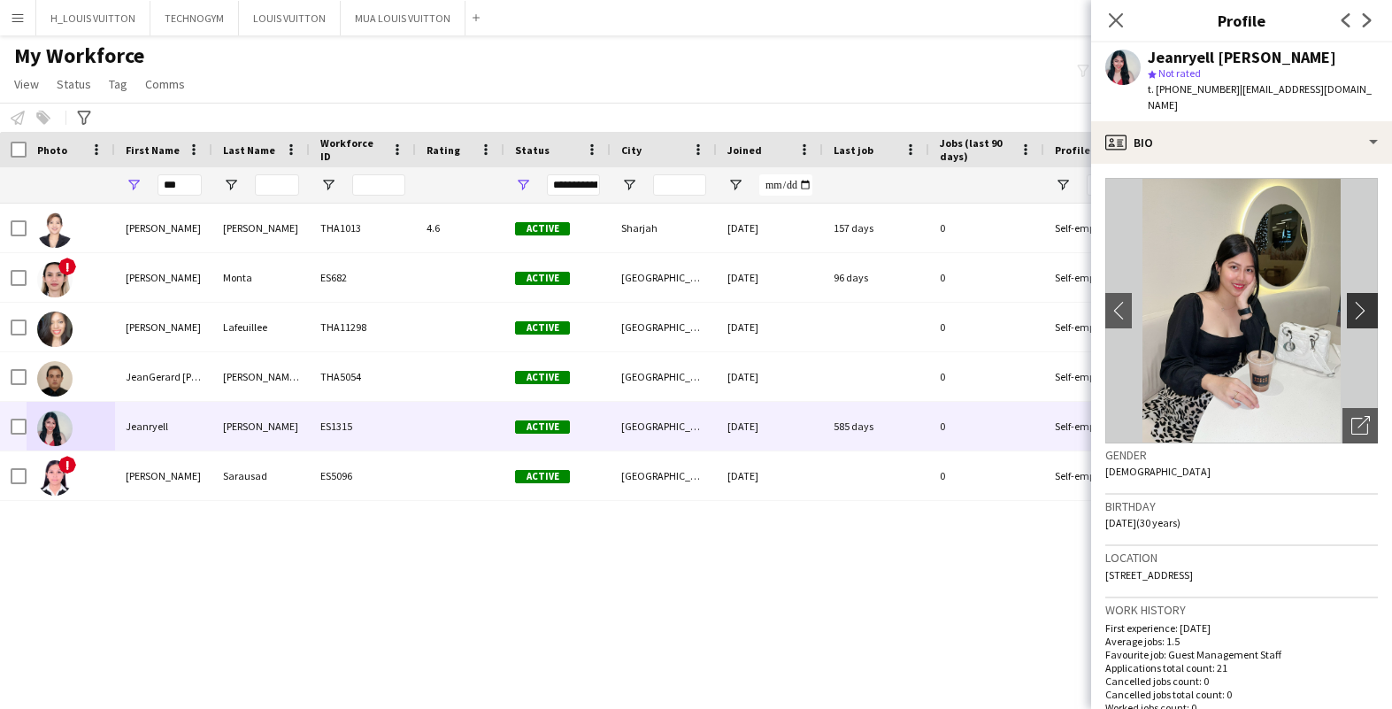
click at [1362, 313] on app-icon "chevron-right" at bounding box center [1364, 310] width 27 height 19
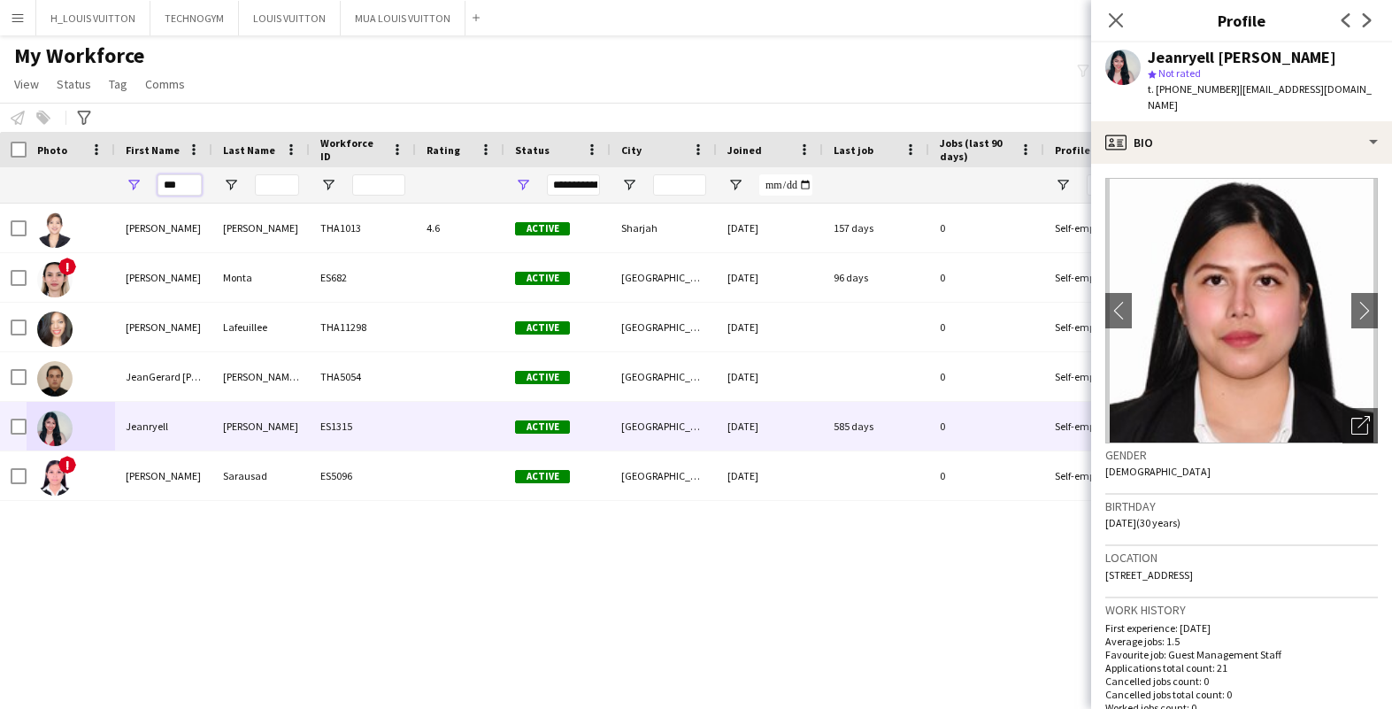
click at [188, 188] on input "***" at bounding box center [179, 184] width 44 height 21
type input "*"
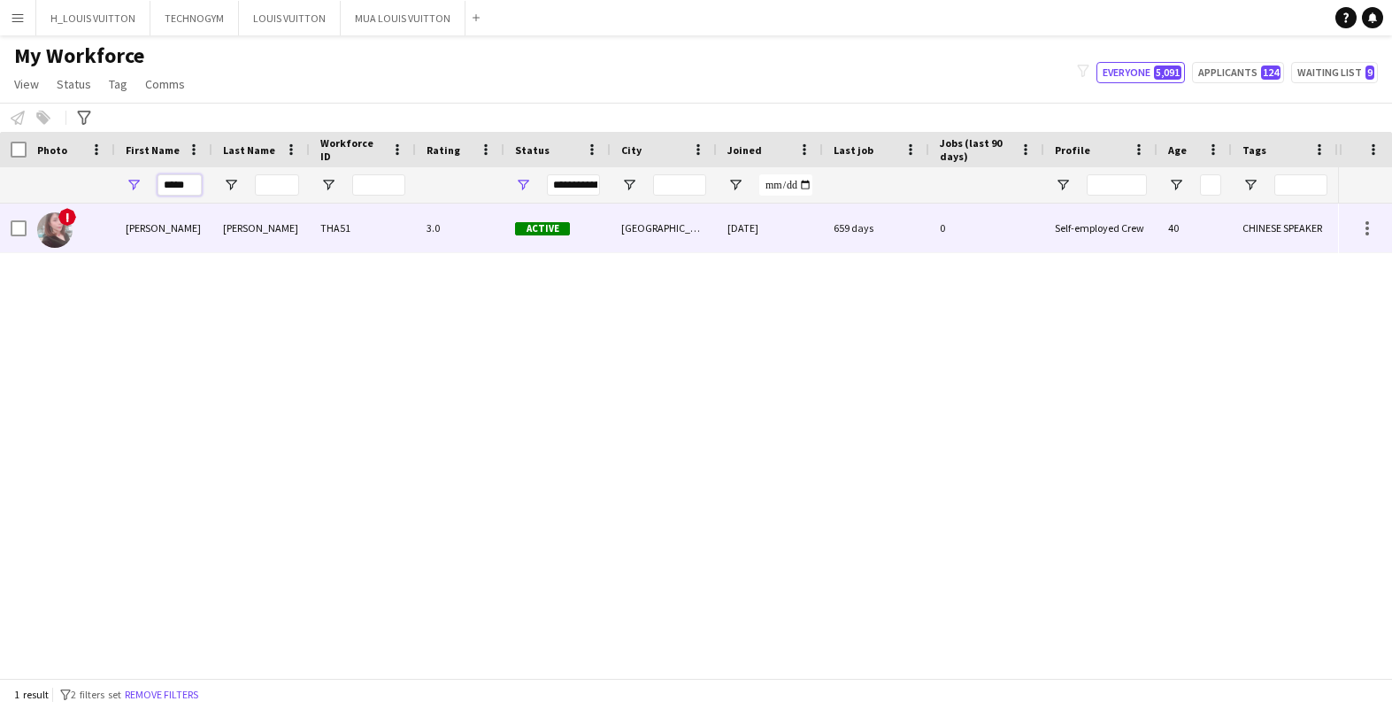
type input "*****"
click at [63, 223] on span "!" at bounding box center [67, 217] width 18 height 18
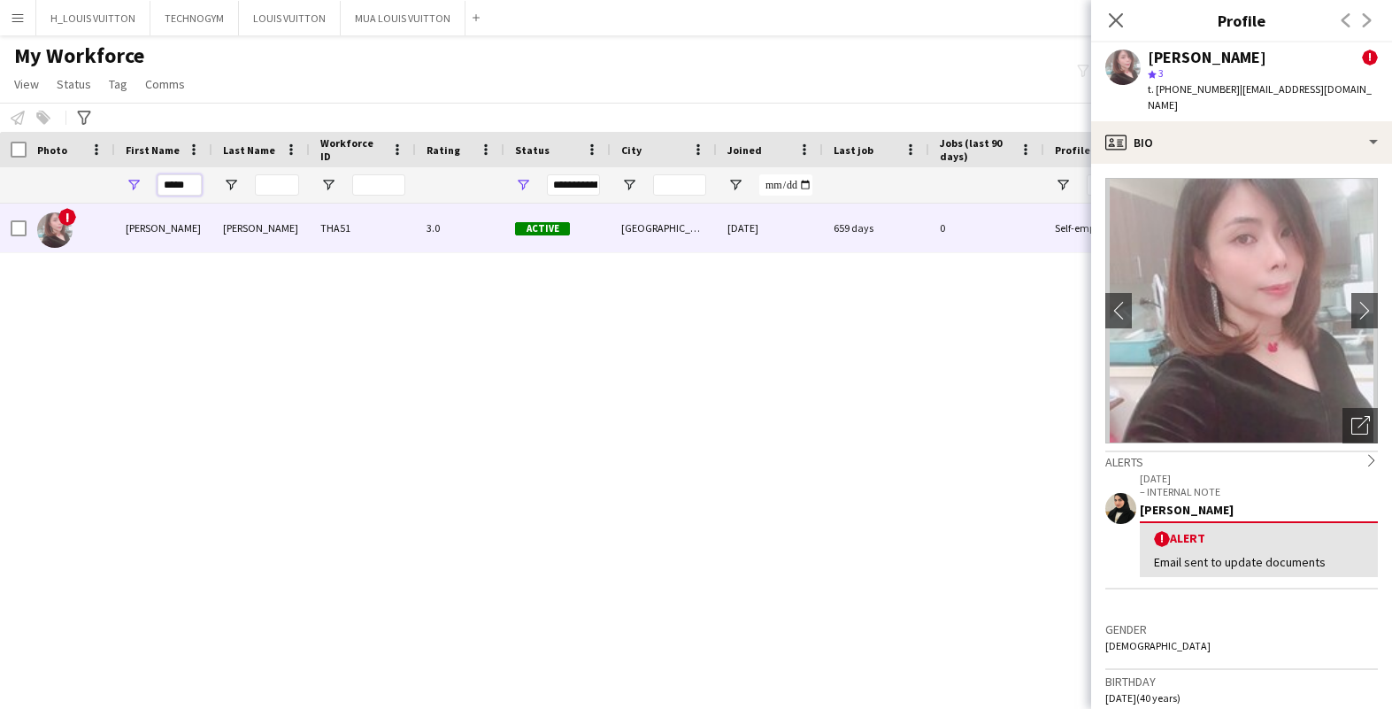
click at [187, 188] on input "*****" at bounding box center [179, 184] width 44 height 21
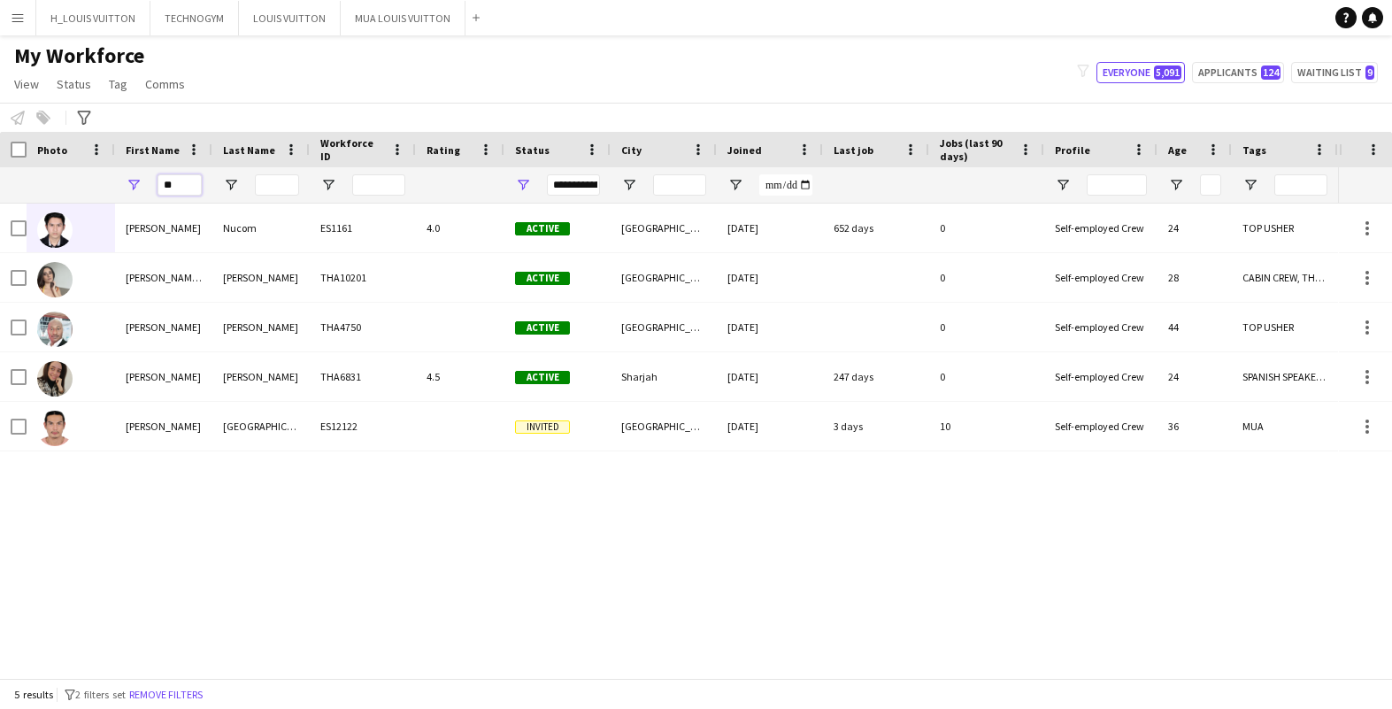
type input "*"
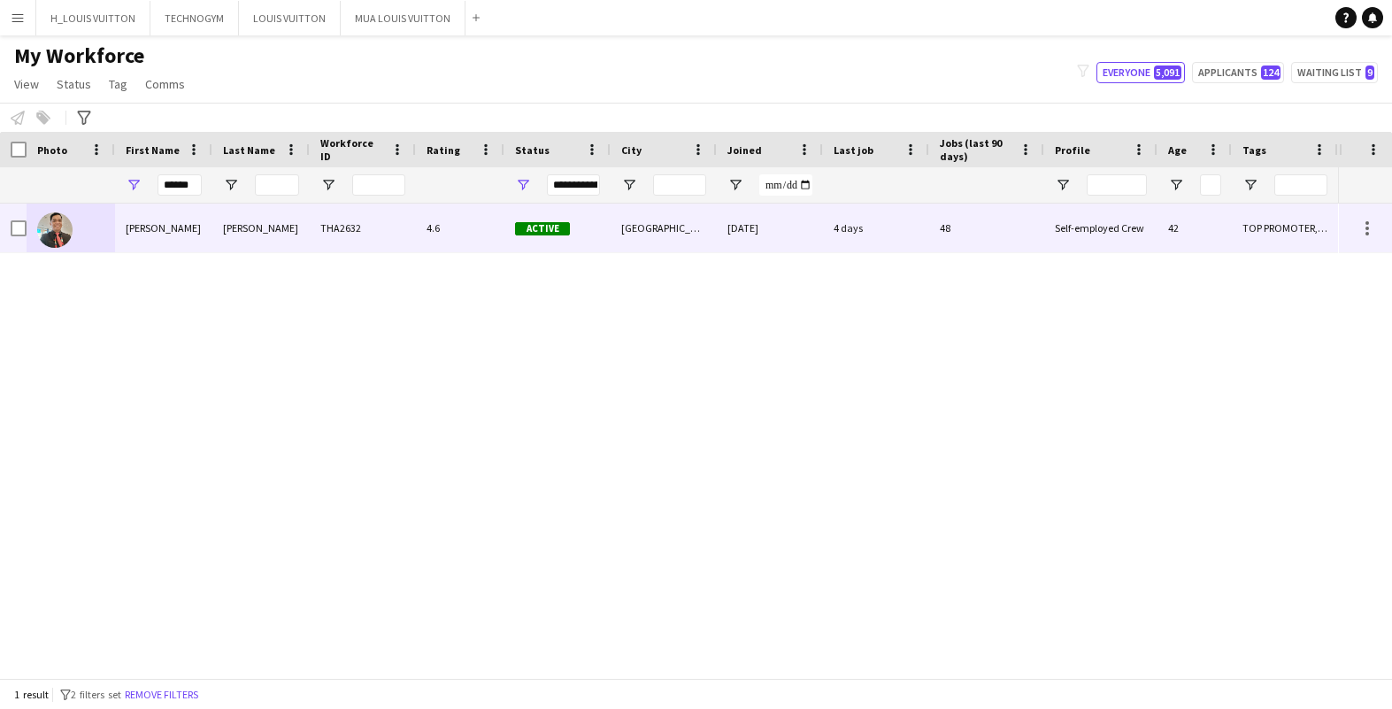
click at [57, 231] on img at bounding box center [54, 229] width 35 height 35
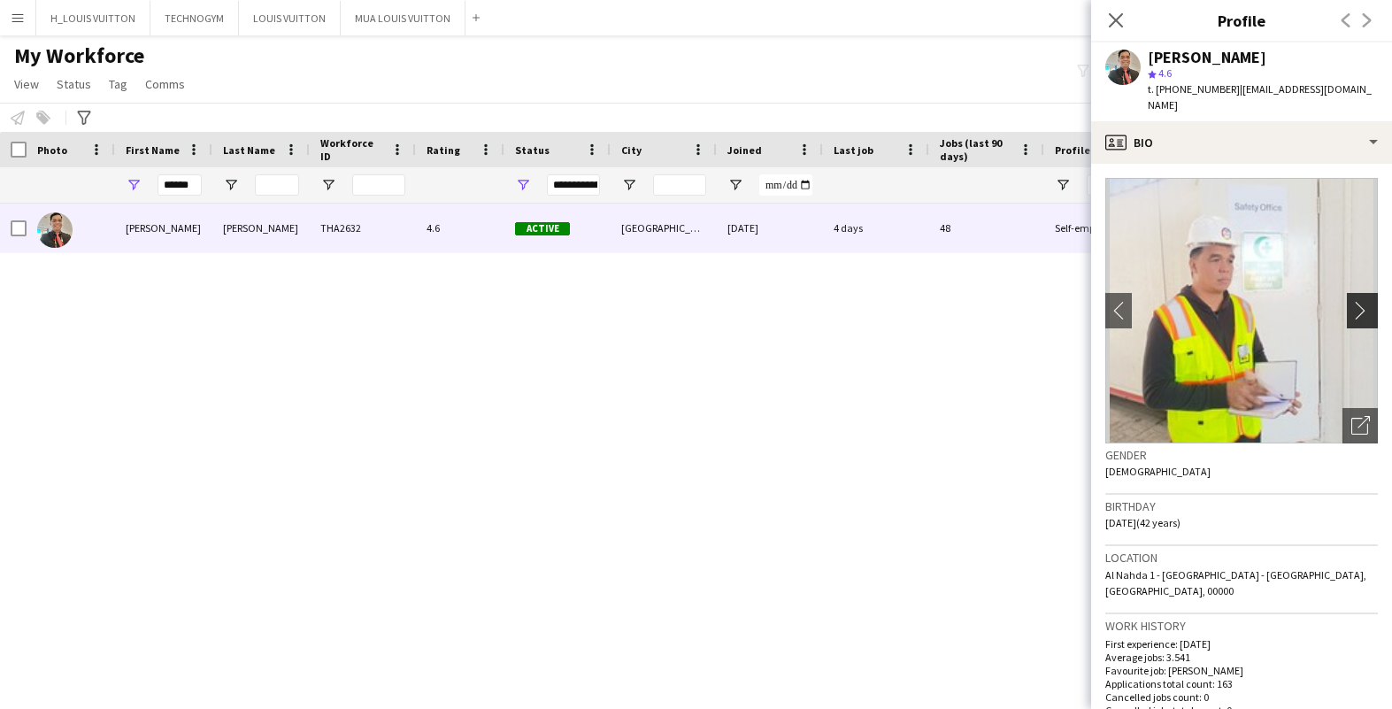
click at [1363, 301] on app-icon "chevron-right" at bounding box center [1364, 310] width 27 height 19
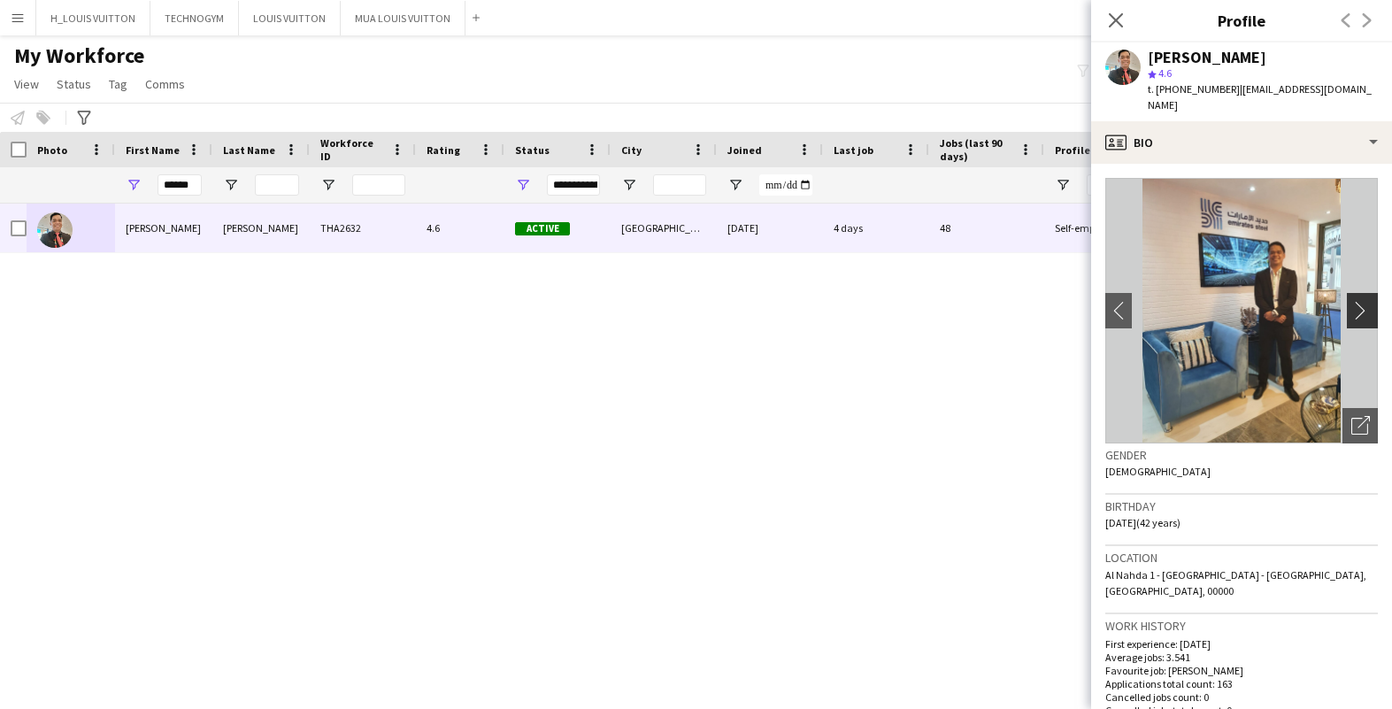
click at [1363, 301] on app-icon "chevron-right" at bounding box center [1364, 310] width 27 height 19
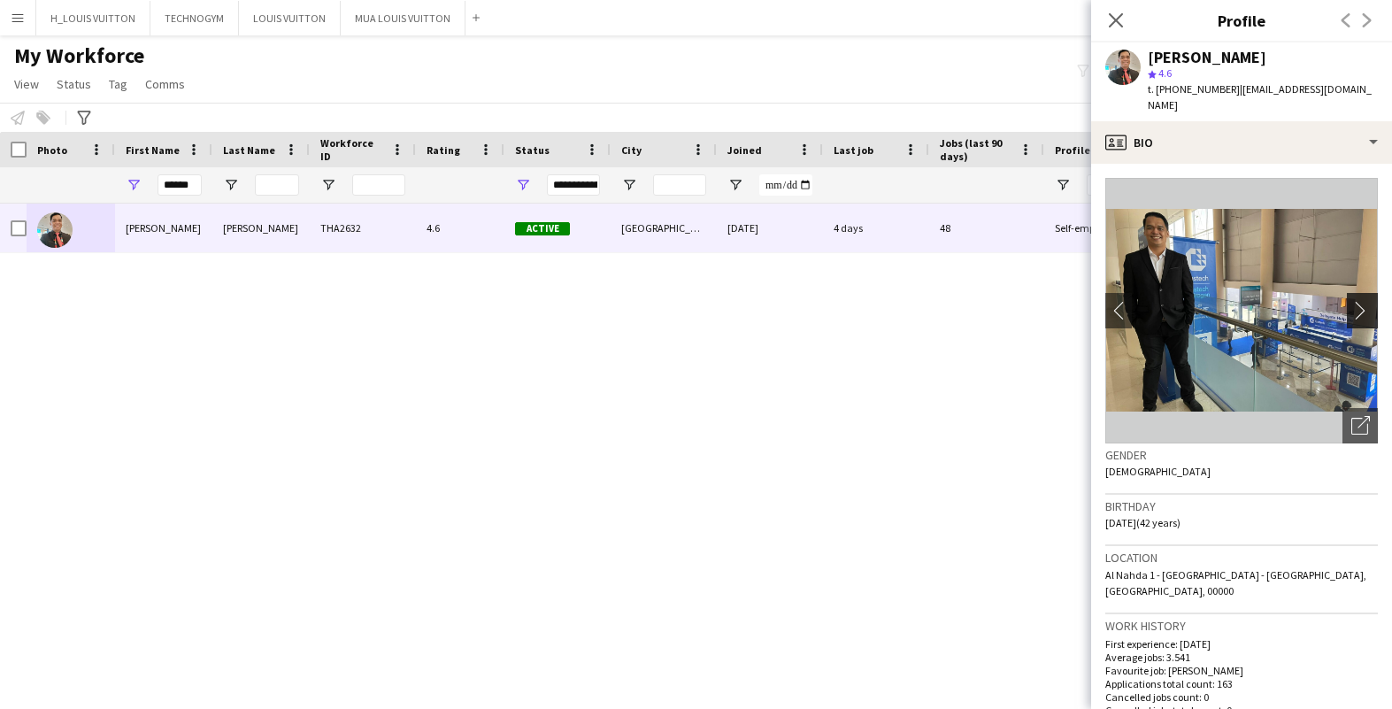
click at [1363, 301] on app-icon "chevron-right" at bounding box center [1364, 310] width 27 height 19
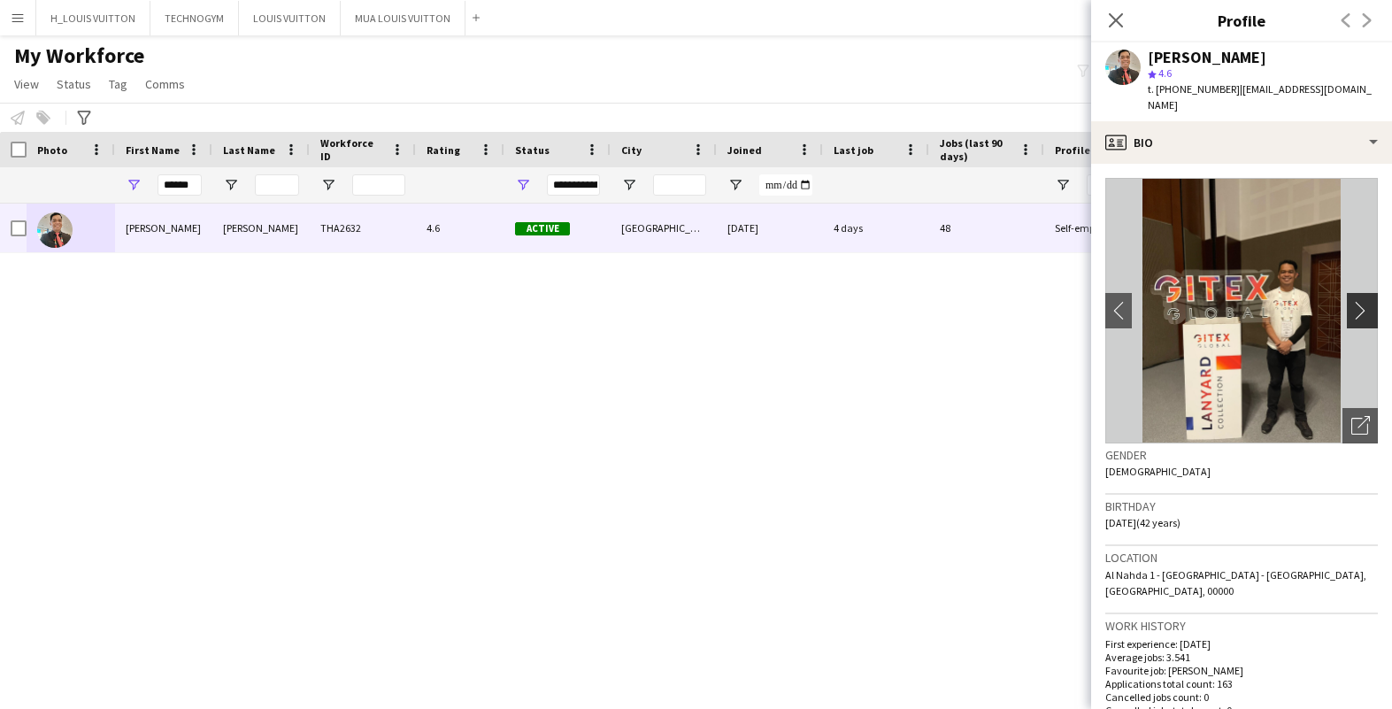
click at [1363, 301] on app-icon "chevron-right" at bounding box center [1364, 310] width 27 height 19
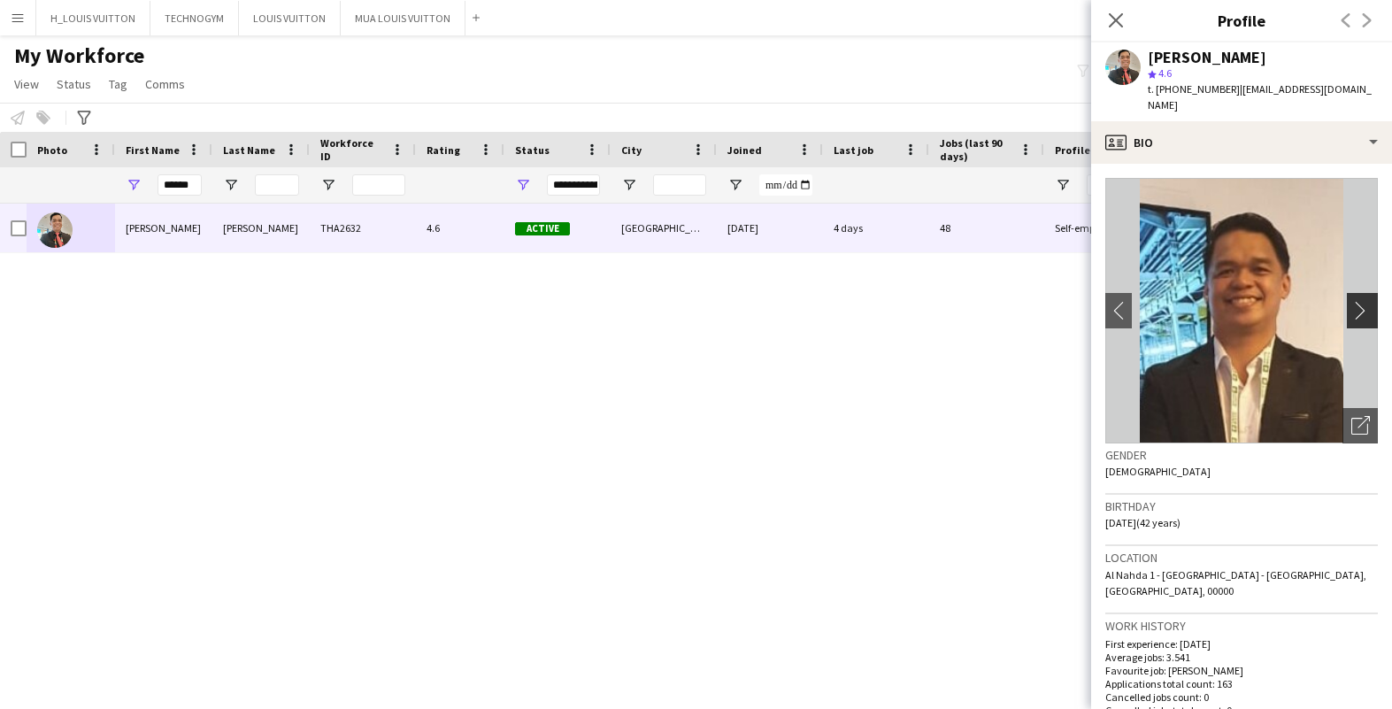
click at [1363, 301] on app-icon "chevron-right" at bounding box center [1364, 310] width 27 height 19
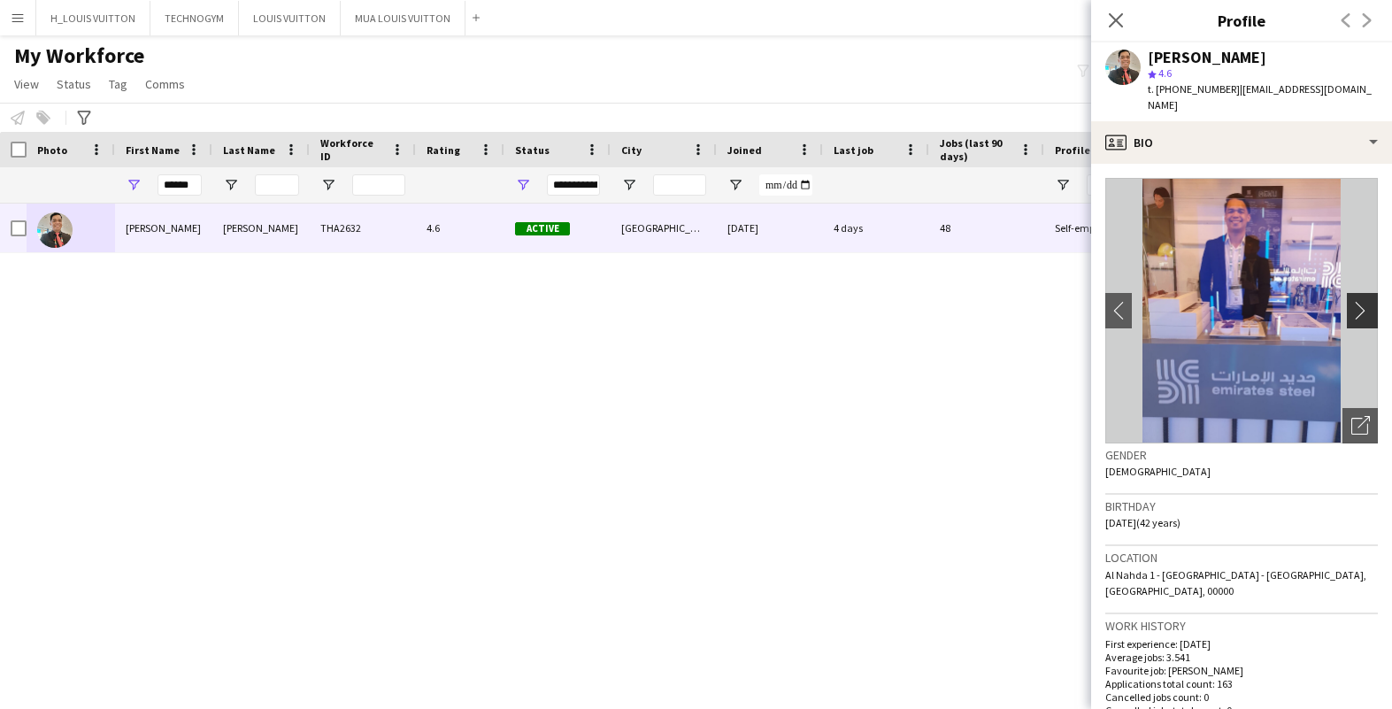
click at [1363, 301] on app-icon "chevron-right" at bounding box center [1364, 310] width 27 height 19
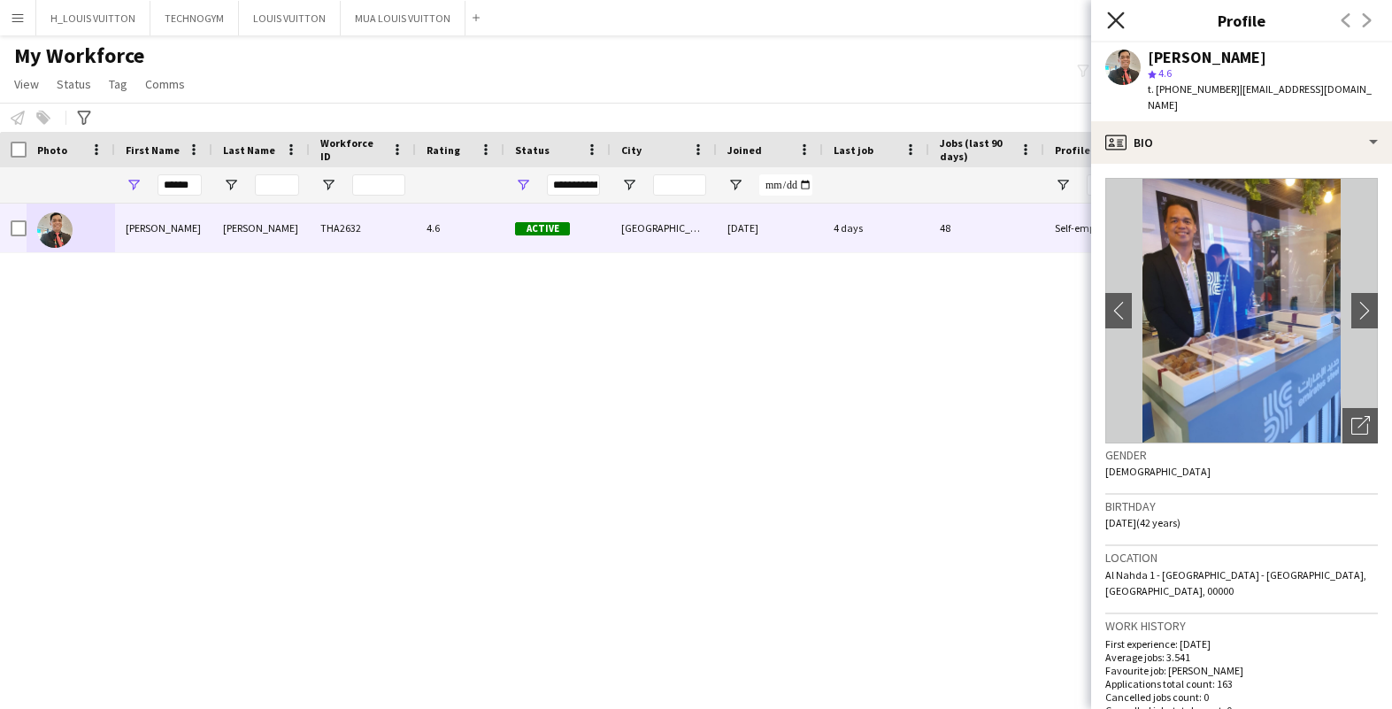
click at [1113, 22] on icon at bounding box center [1115, 20] width 17 height 17
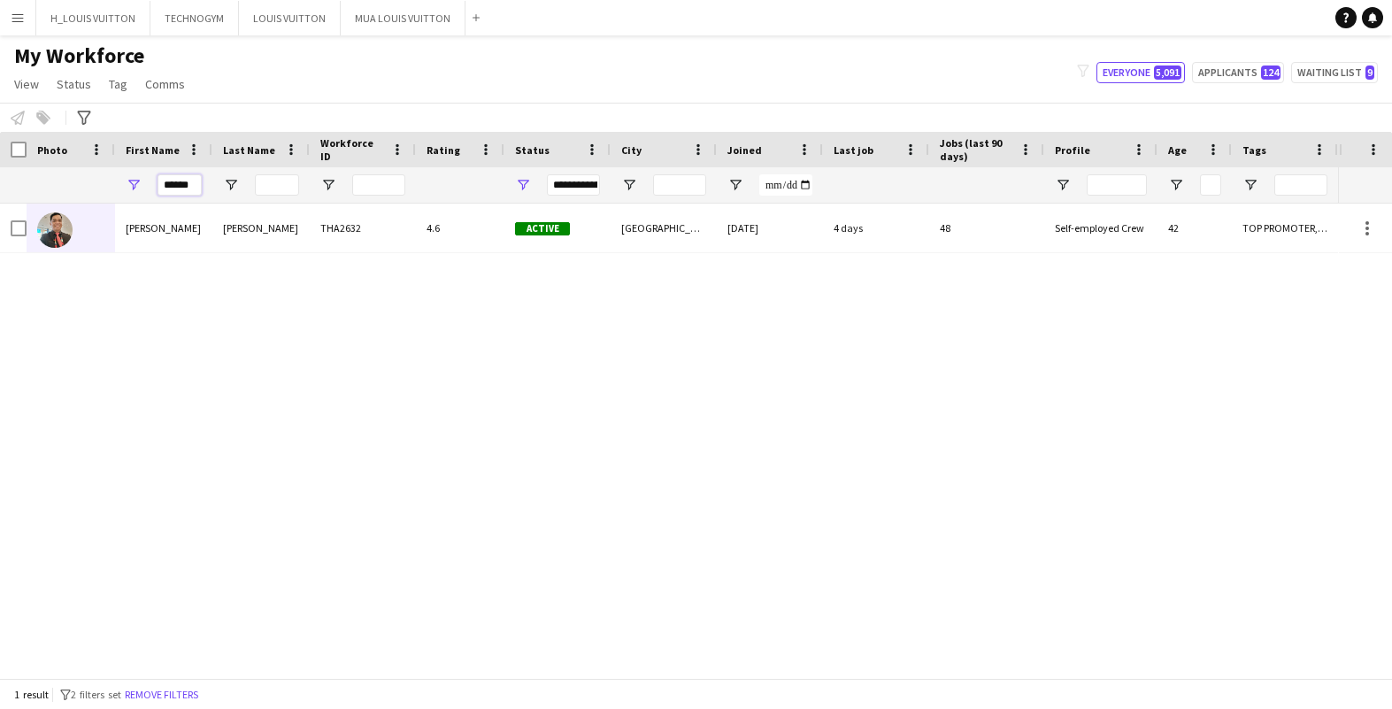
click at [190, 188] on input "******" at bounding box center [179, 184] width 44 height 21
type input "*"
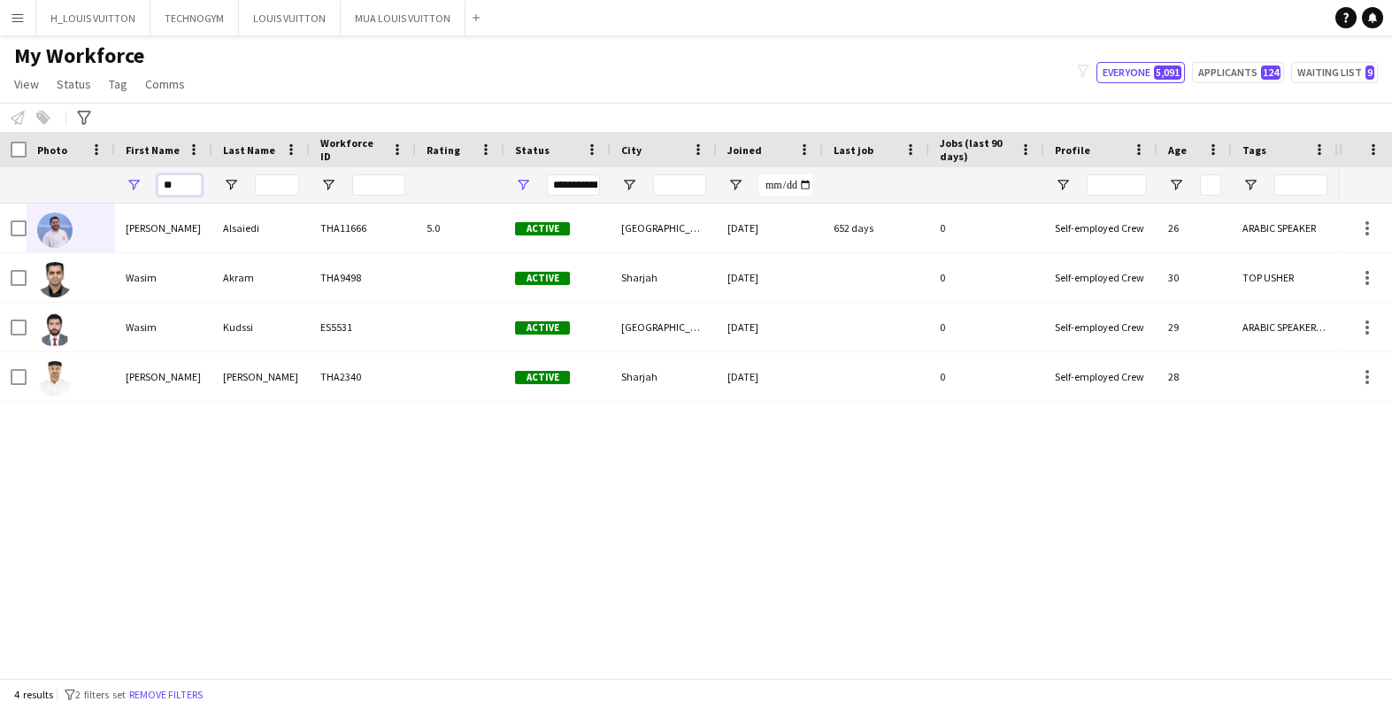
type input "*"
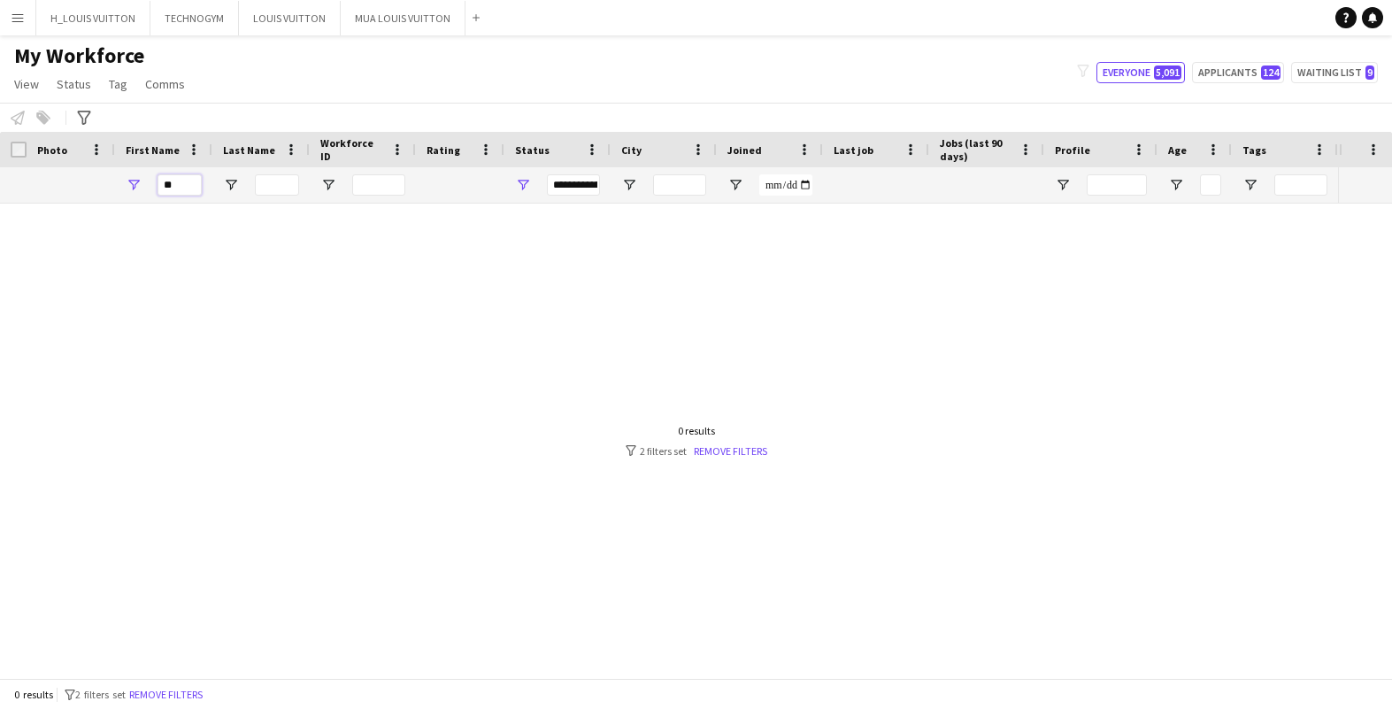
type input "*"
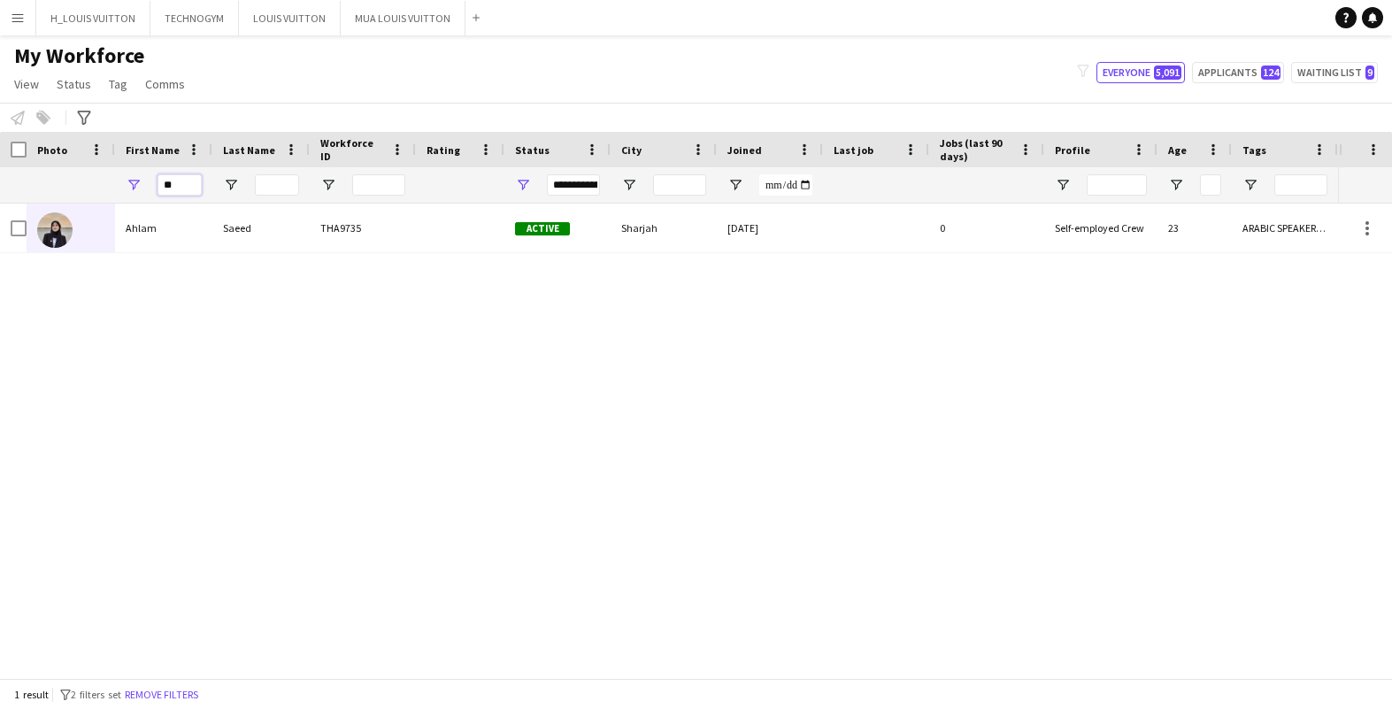
type input "*"
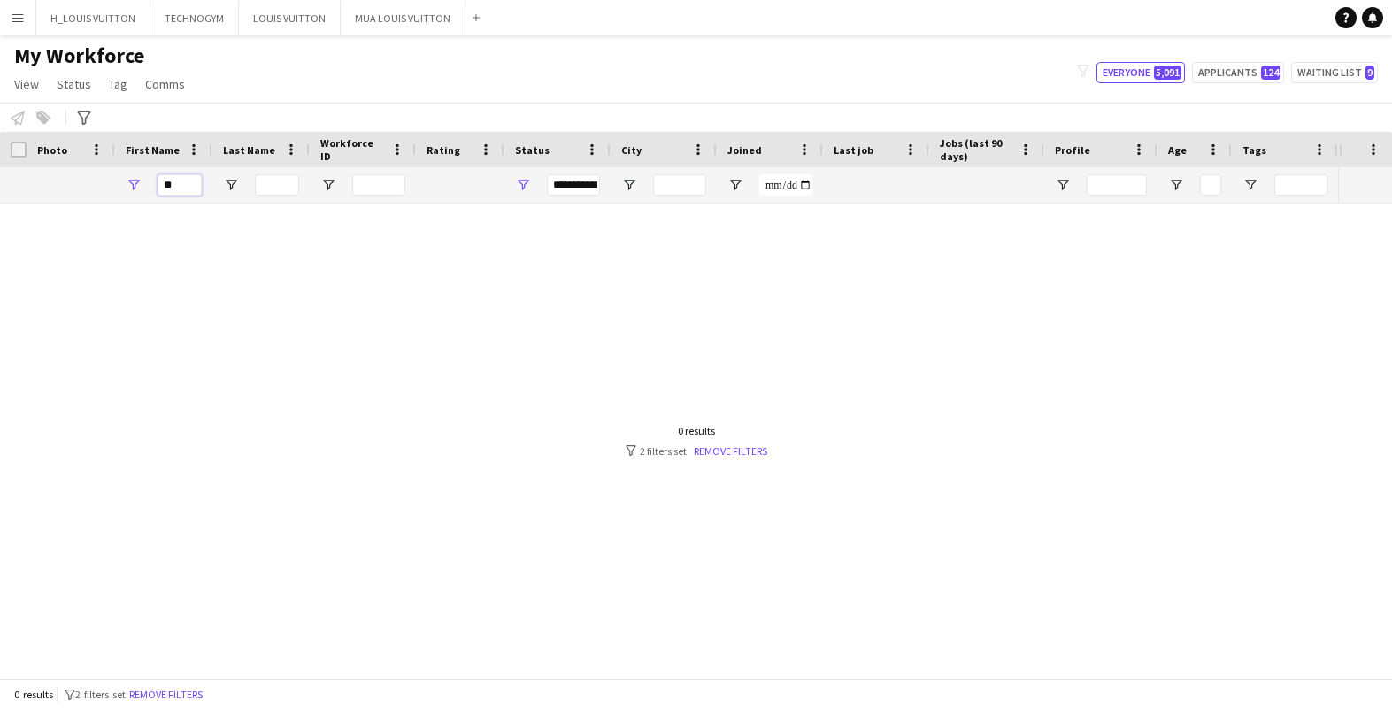
type input "*"
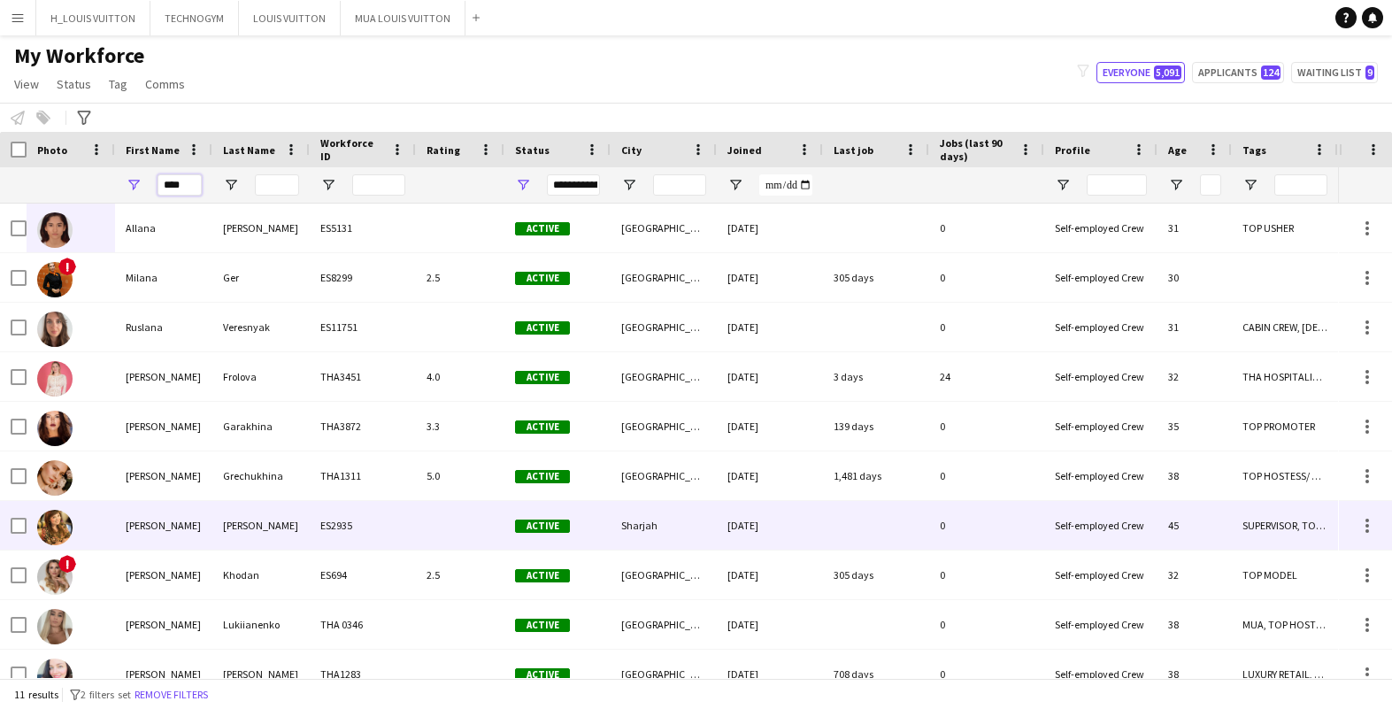
type input "****"
click at [144, 526] on div "[PERSON_NAME]" at bounding box center [163, 525] width 97 height 49
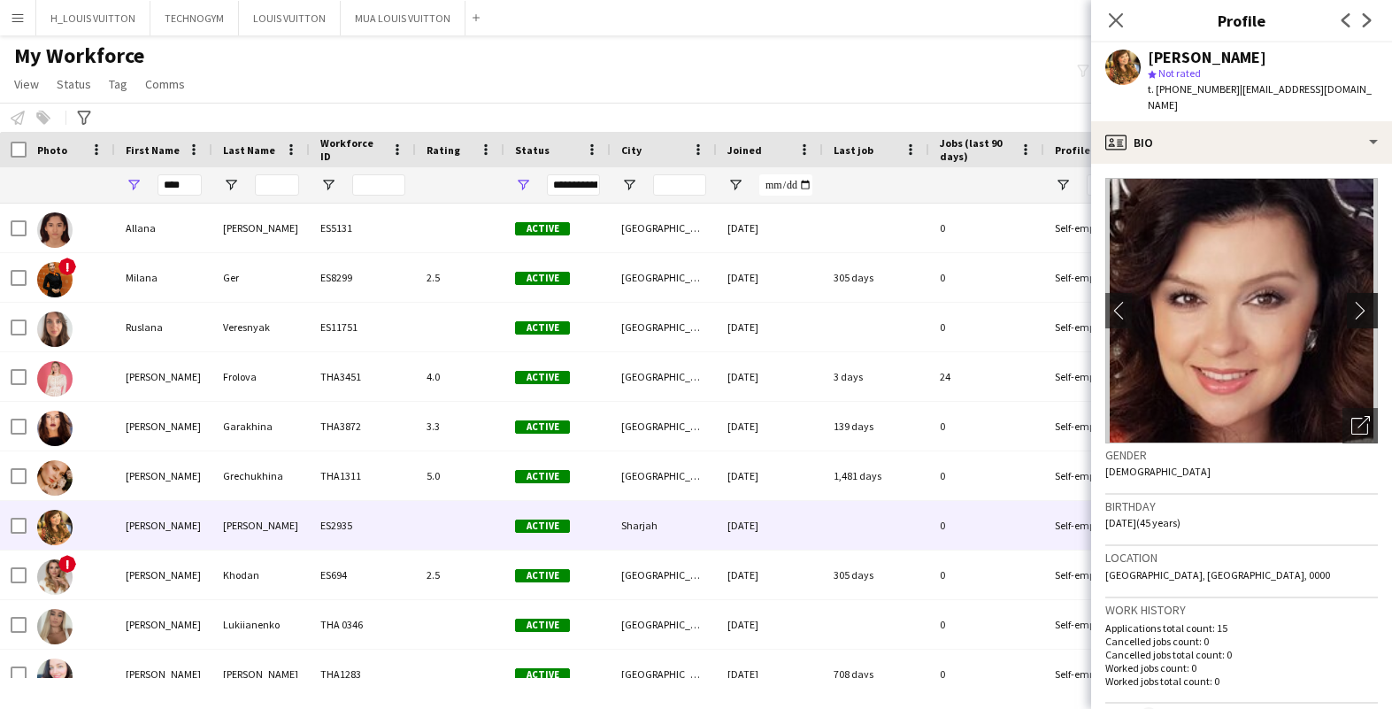
click at [1364, 301] on app-icon "chevron-right" at bounding box center [1364, 310] width 27 height 19
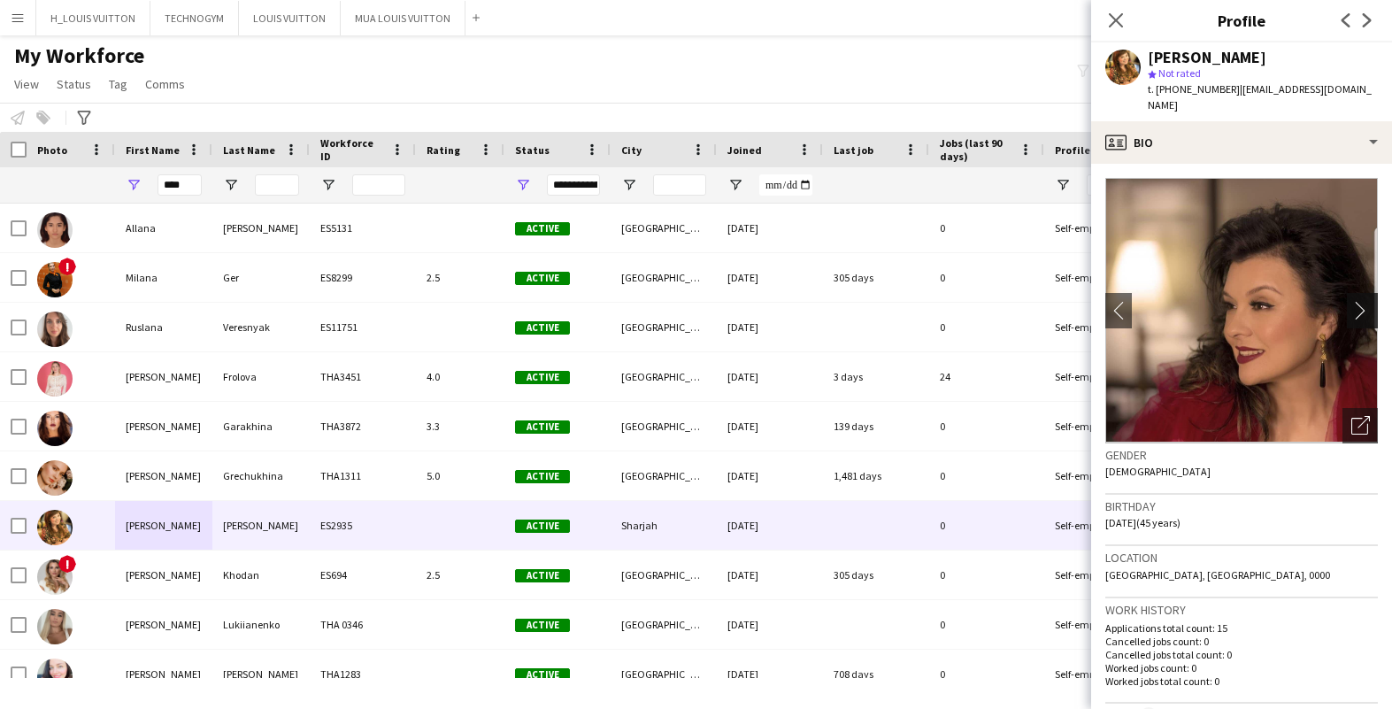
click at [1364, 301] on app-icon "chevron-right" at bounding box center [1364, 310] width 27 height 19
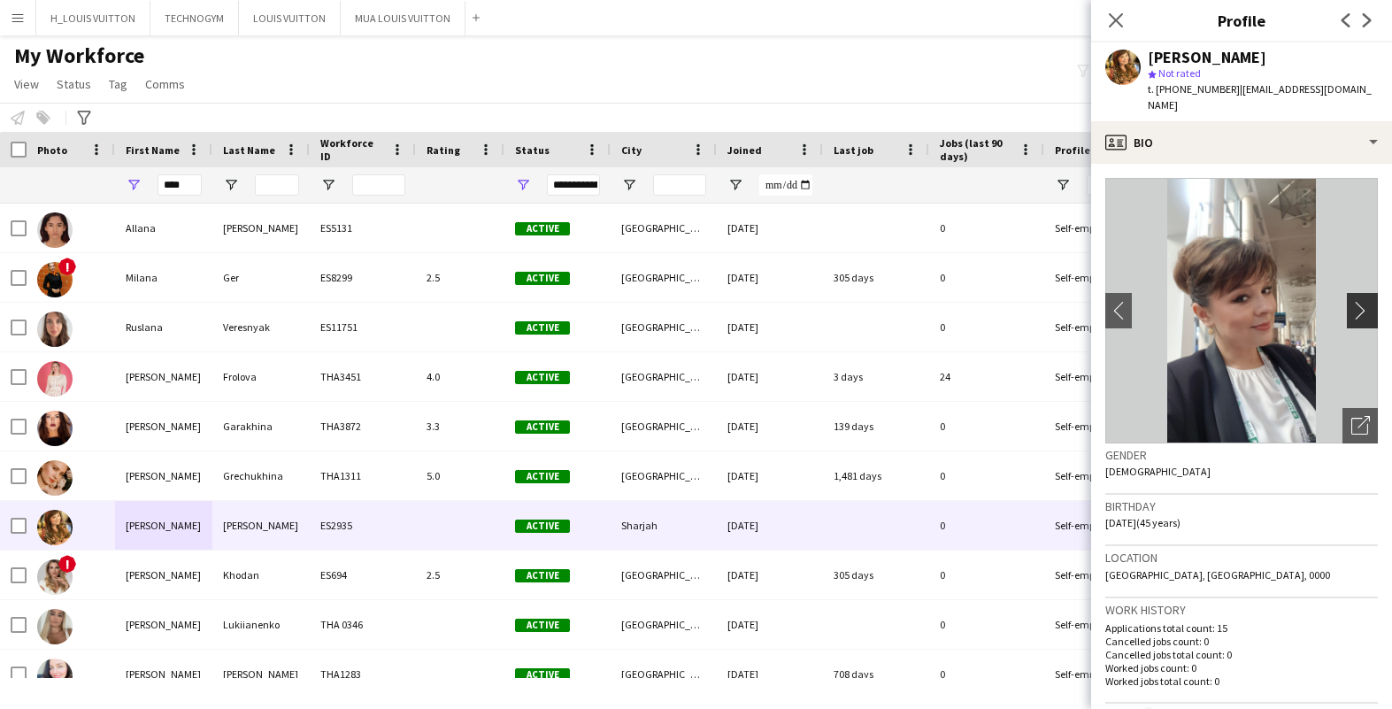
click at [1361, 301] on app-icon "chevron-right" at bounding box center [1364, 310] width 27 height 19
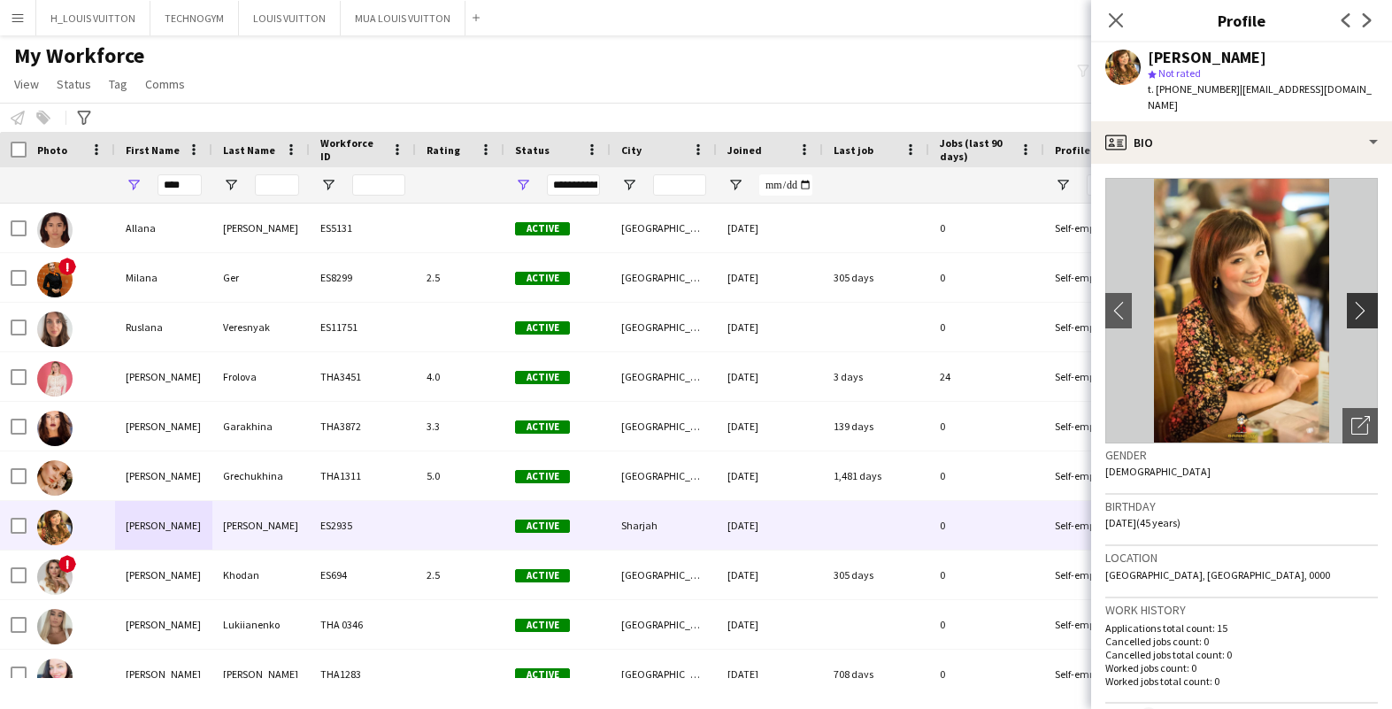
click at [1361, 301] on app-icon "chevron-right" at bounding box center [1364, 310] width 27 height 19
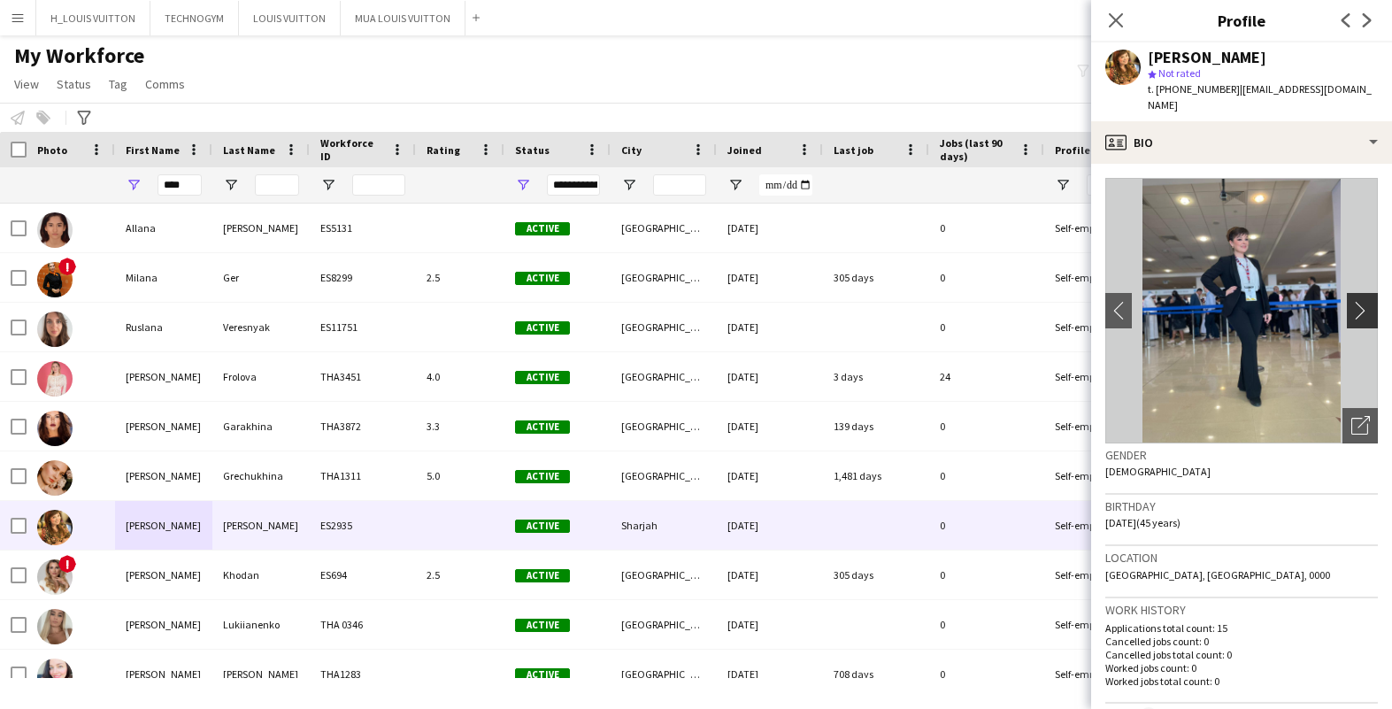
click at [1361, 301] on app-icon "chevron-right" at bounding box center [1364, 310] width 27 height 19
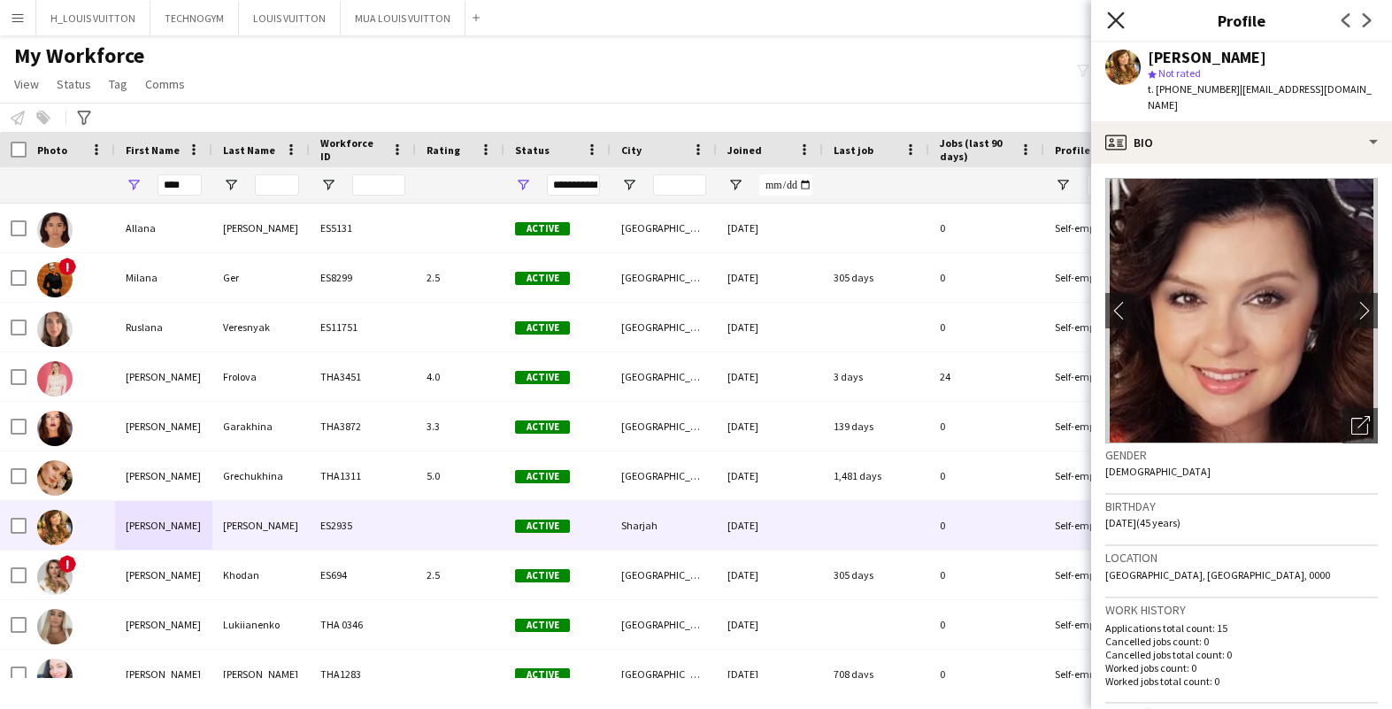
click at [1116, 20] on icon at bounding box center [1115, 20] width 17 height 17
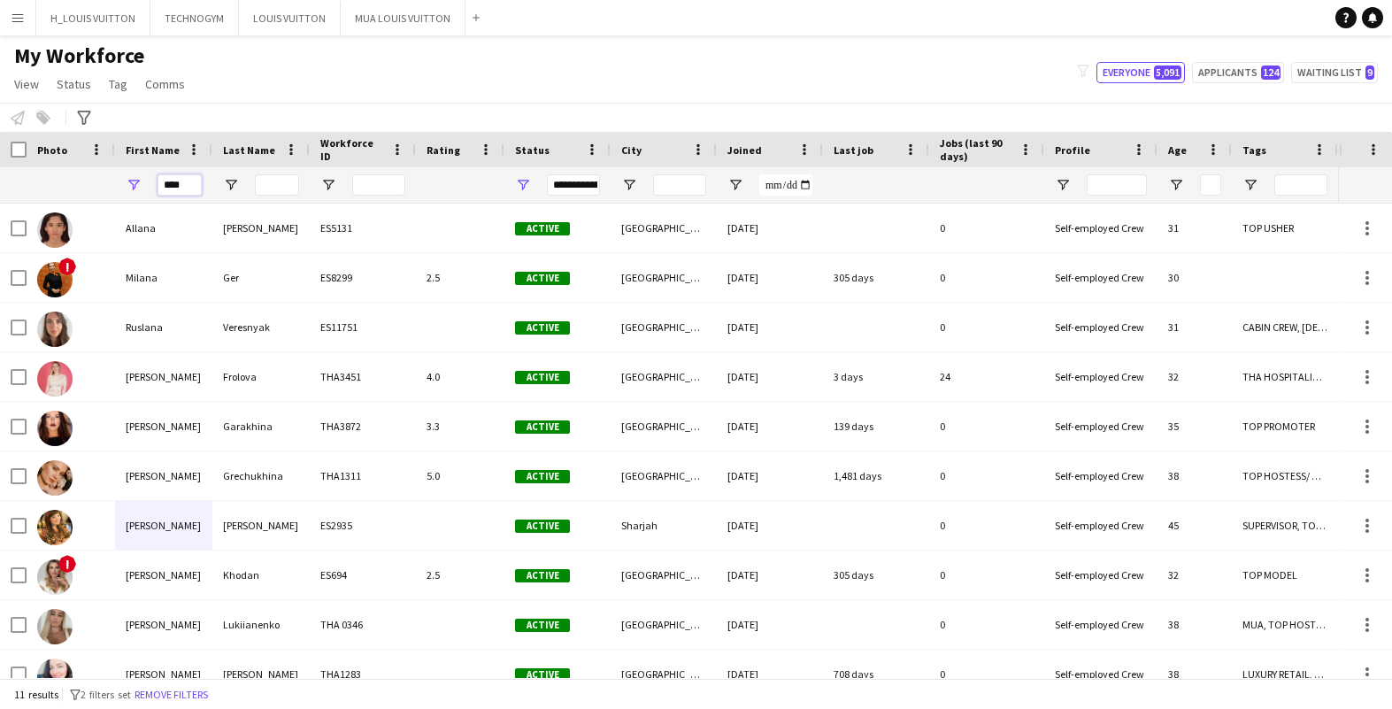
click at [189, 187] on input "****" at bounding box center [179, 184] width 44 height 21
